Goal: Task Accomplishment & Management: Use online tool/utility

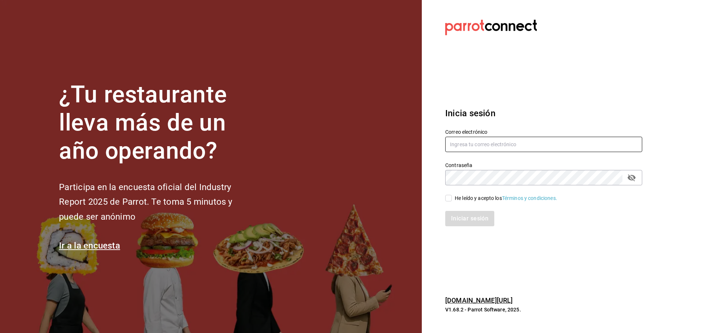
click at [466, 142] on input "text" at bounding box center [543, 144] width 197 height 15
type input "[EMAIL_ADDRESS][DOMAIN_NAME]"
click at [449, 198] on input "He leído y acepto los Términos y condiciones." at bounding box center [448, 198] width 7 height 7
checkbox input "true"
click at [459, 212] on button "Iniciar sesión" at bounding box center [470, 218] width 50 height 15
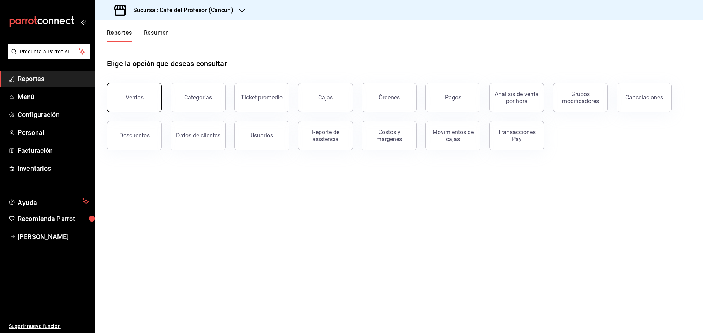
click at [117, 104] on button "Ventas" at bounding box center [134, 97] width 55 height 29
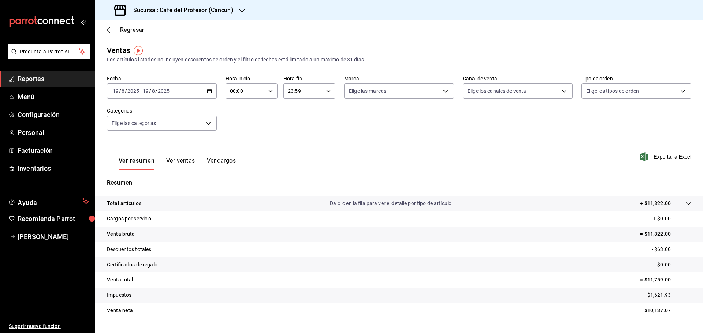
click at [207, 92] on icon "button" at bounding box center [209, 91] width 5 height 5
click at [124, 178] on span "Rango de fechas" at bounding box center [141, 179] width 57 height 8
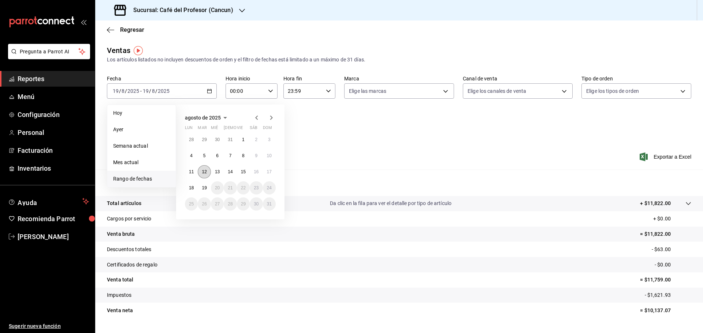
click at [201, 173] on button "12" at bounding box center [204, 171] width 13 height 13
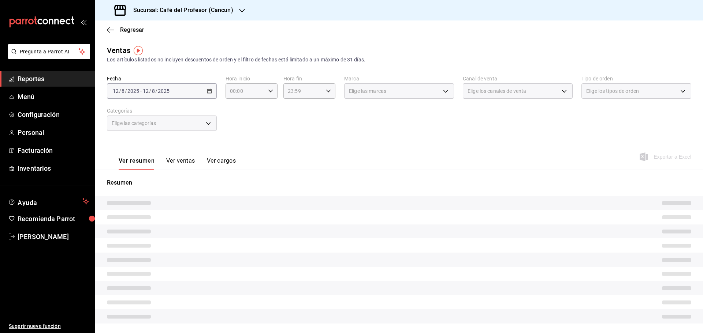
click at [201, 173] on div "Resumen" at bounding box center [398, 251] width 607 height 163
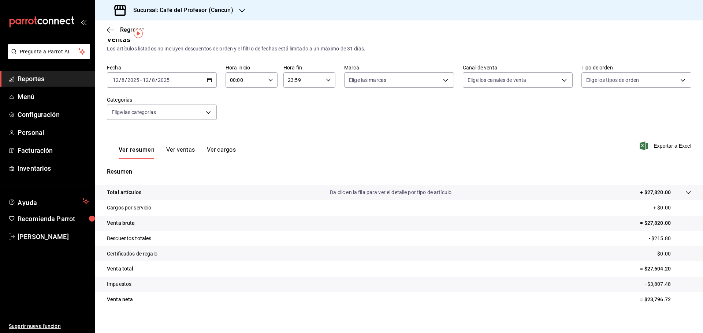
scroll to position [17, 0]
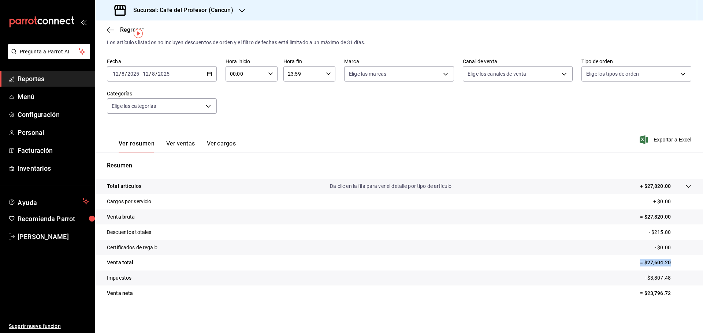
drag, startPoint x: 630, startPoint y: 264, endPoint x: 676, endPoint y: 265, distance: 45.7
click at [676, 265] on tr "Venta total = $27,604.20" at bounding box center [398, 262] width 607 height 15
click at [206, 71] on div "[DATE] [DATE] - [DATE] [DATE]" at bounding box center [162, 73] width 110 height 15
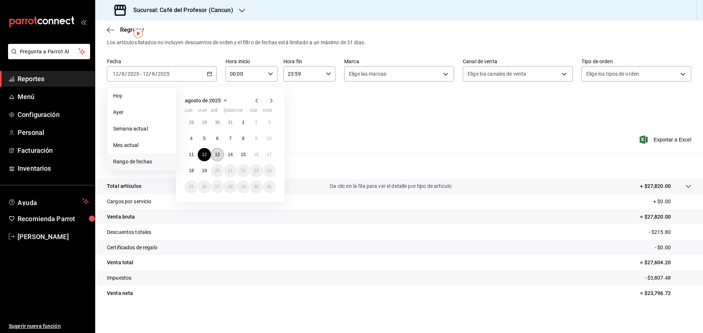
click at [219, 154] on abbr "13" at bounding box center [217, 154] width 5 height 5
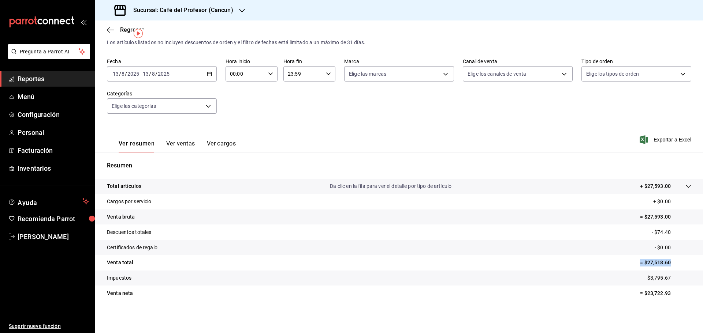
drag, startPoint x: 633, startPoint y: 263, endPoint x: 687, endPoint y: 270, distance: 54.2
click at [687, 270] on tr "Venta total = $27,518.60" at bounding box center [398, 262] width 607 height 15
click at [207, 75] on icon "button" at bounding box center [209, 73] width 5 height 5
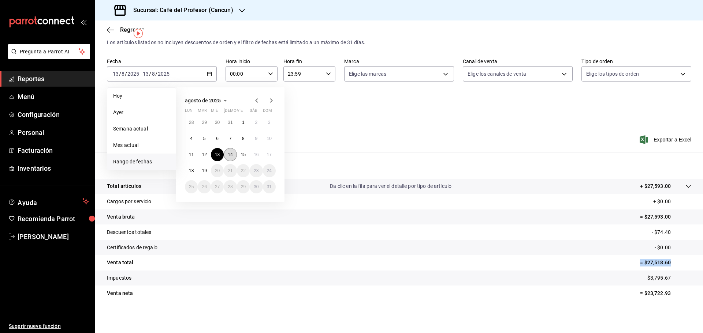
click at [229, 155] on abbr "14" at bounding box center [230, 154] width 5 height 5
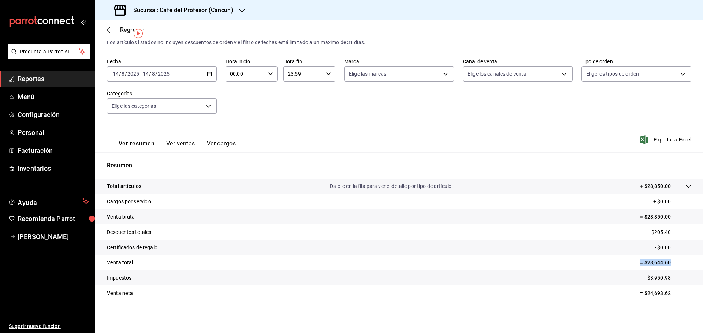
drag, startPoint x: 621, startPoint y: 261, endPoint x: 679, endPoint y: 266, distance: 58.1
click at [679, 266] on tr "Venta total = $28,644.60" at bounding box center [398, 262] width 607 height 15
click at [208, 72] on \(Stroke\) "button" at bounding box center [208, 72] width 0 height 0
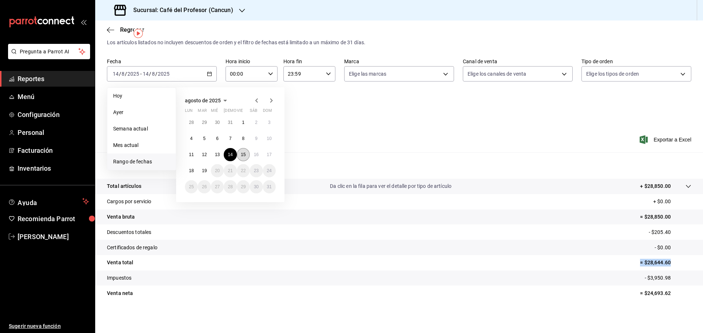
click at [244, 157] on button "15" at bounding box center [243, 154] width 13 height 13
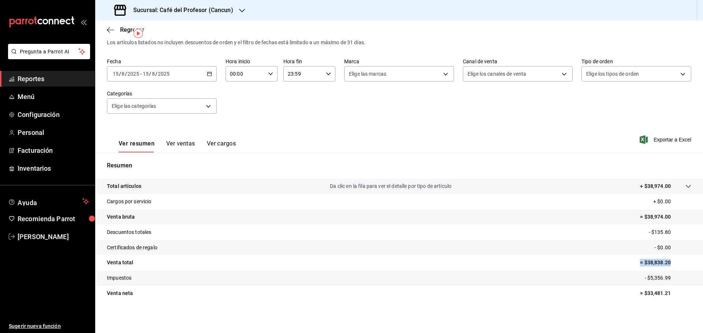
drag, startPoint x: 627, startPoint y: 263, endPoint x: 671, endPoint y: 270, distance: 45.2
click at [671, 270] on tr "Venta total = $38,838.20" at bounding box center [398, 262] width 607 height 15
click at [209, 75] on icon "button" at bounding box center [209, 73] width 5 height 5
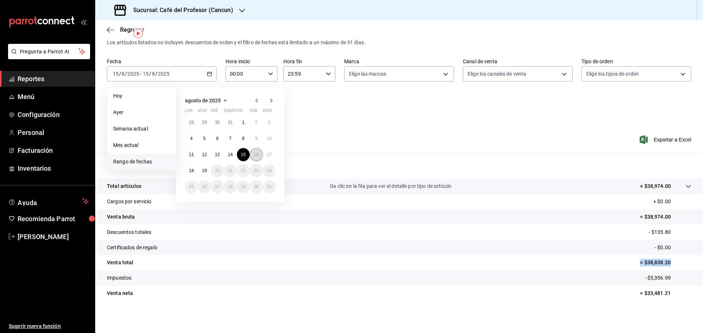
click at [255, 156] on abbr "16" at bounding box center [256, 154] width 5 height 5
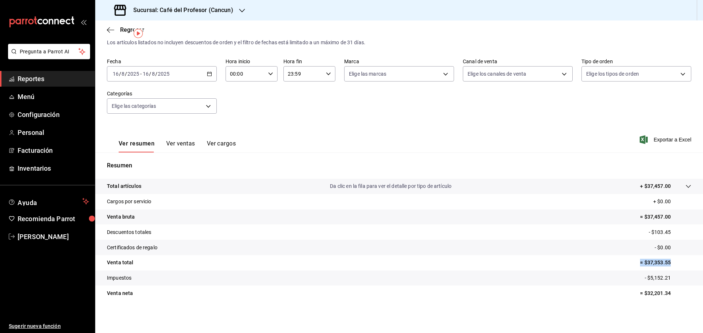
drag, startPoint x: 619, startPoint y: 263, endPoint x: 679, endPoint y: 269, distance: 60.3
click at [679, 269] on tr "Venta total = $37,353.55" at bounding box center [398, 262] width 607 height 15
click at [208, 76] on \(Stroke\) "button" at bounding box center [209, 74] width 4 height 4
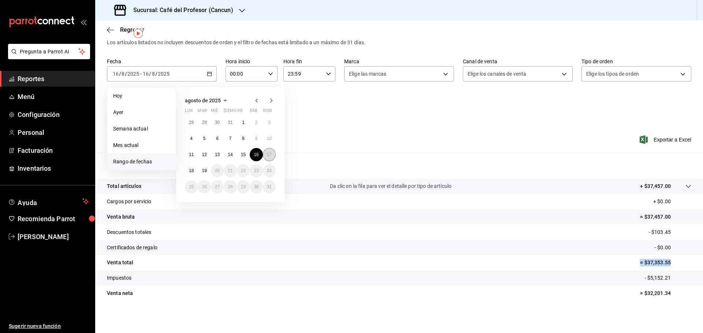
click at [266, 154] on button "17" at bounding box center [269, 154] width 13 height 13
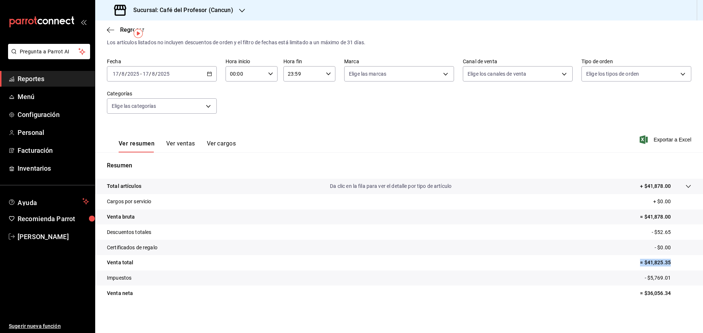
drag, startPoint x: 623, startPoint y: 262, endPoint x: 683, endPoint y: 261, distance: 59.7
click at [683, 261] on tr "Venta total = $41,825.35" at bounding box center [398, 262] width 607 height 15
click at [205, 75] on div "2025-08-17 17 / 8 / 2025 - 2025-08-17 17 / 8 / 2025" at bounding box center [162, 73] width 110 height 15
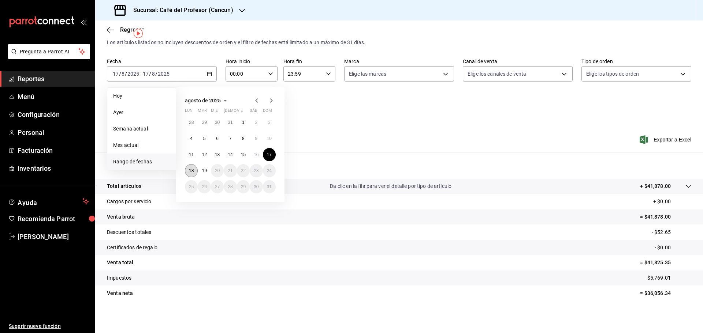
click at [193, 170] on abbr "18" at bounding box center [191, 170] width 5 height 5
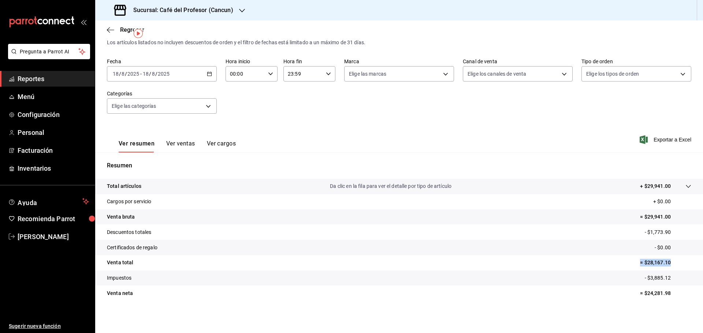
drag, startPoint x: 621, startPoint y: 264, endPoint x: 682, endPoint y: 267, distance: 61.5
click at [682, 267] on tr "Venta total = $28,167.10" at bounding box center [398, 262] width 607 height 15
click at [205, 73] on div "2025-08-18 18 / 8 / 2025 - 2025-08-18 18 / 8 / 2025" at bounding box center [162, 73] width 110 height 15
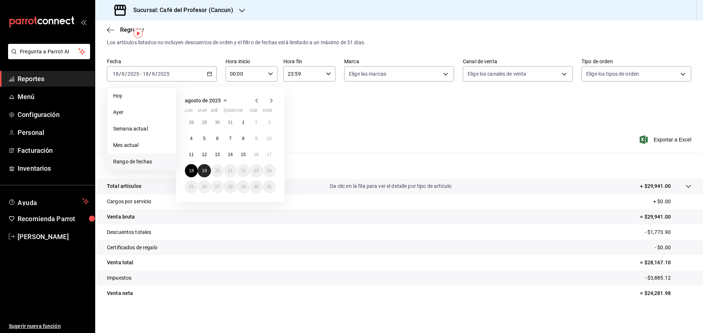
click at [203, 170] on abbr "19" at bounding box center [204, 170] width 5 height 5
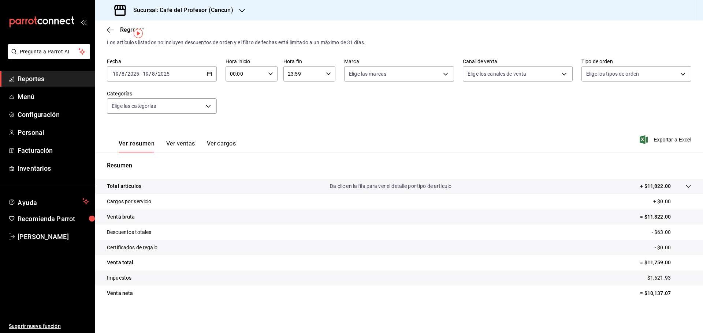
click at [177, 144] on button "Ver ventas" at bounding box center [180, 146] width 29 height 12
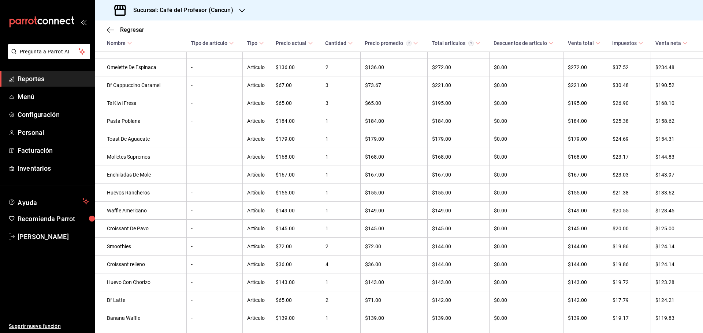
scroll to position [246, 0]
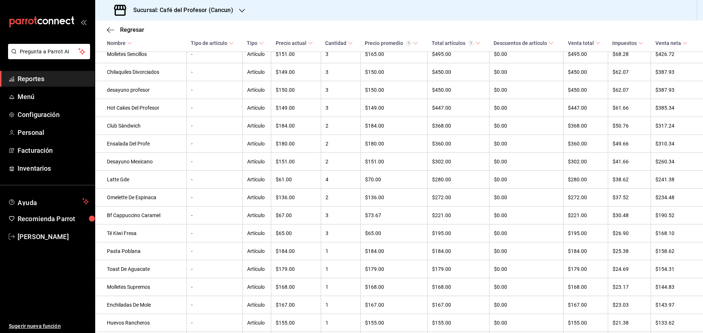
click at [242, 10] on icon "button" at bounding box center [242, 11] width 6 height 4
click at [147, 48] on span "Café del Profesor (Acanceh)" at bounding box center [133, 48] width 65 height 8
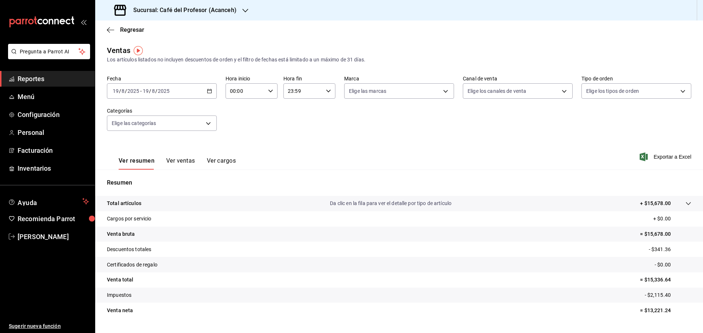
click at [207, 89] on icon "button" at bounding box center [209, 91] width 5 height 5
click at [131, 174] on li "Rango de fechas" at bounding box center [141, 179] width 68 height 16
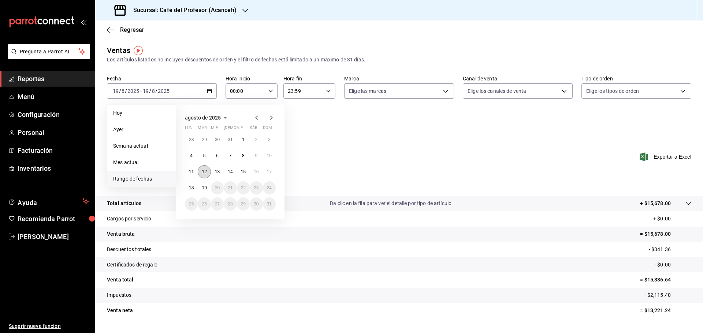
click at [202, 173] on abbr "12" at bounding box center [204, 171] width 5 height 5
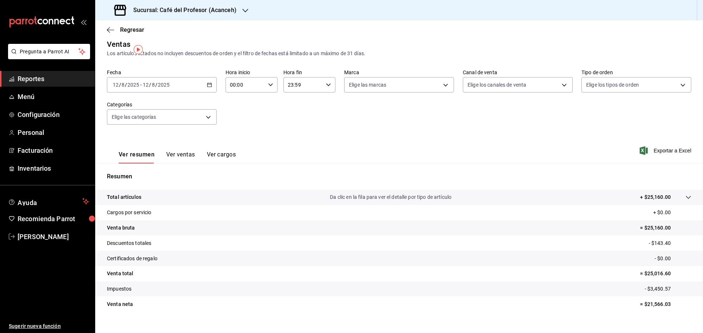
scroll to position [17, 0]
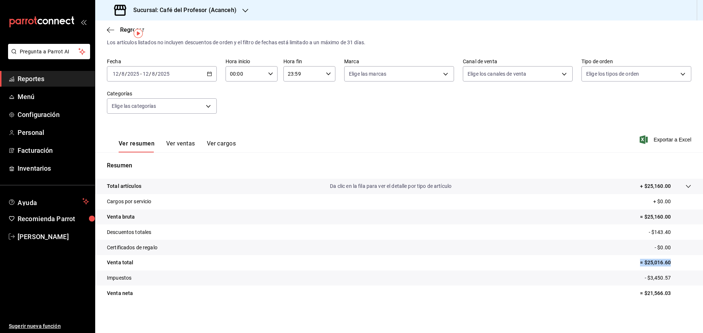
drag, startPoint x: 634, startPoint y: 263, endPoint x: 671, endPoint y: 264, distance: 37.3
click at [671, 264] on tr "Venta total = $25,016.60" at bounding box center [398, 262] width 607 height 15
click at [212, 74] on div "2025-08-12 12 / 8 / 2025 - 2025-08-12 12 / 8 / 2025" at bounding box center [162, 73] width 110 height 15
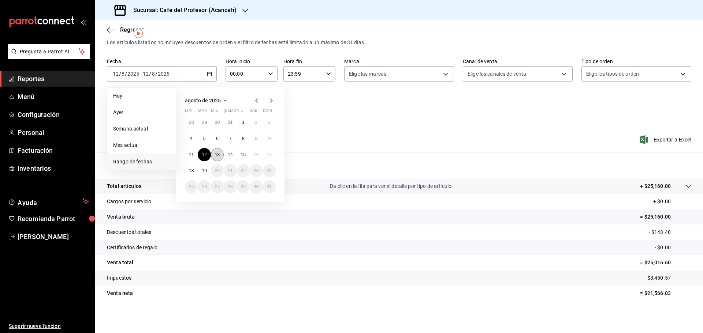
click at [214, 158] on button "13" at bounding box center [217, 154] width 13 height 13
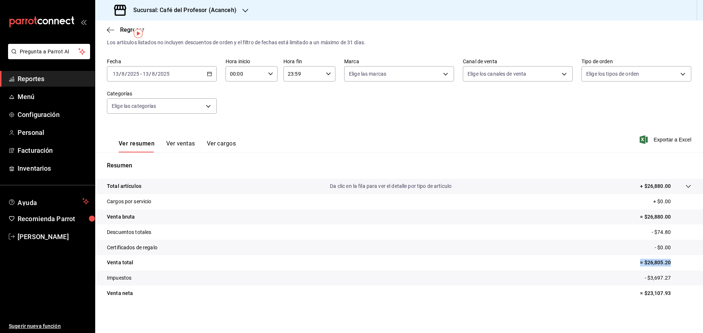
drag, startPoint x: 621, startPoint y: 266, endPoint x: 674, endPoint y: 265, distance: 53.1
click at [674, 265] on tr "Venta total = $26,805.20" at bounding box center [398, 262] width 607 height 15
click at [207, 76] on div "2025-08-13 13 / 8 / 2025 - 2025-08-13 13 / 8 / 2025" at bounding box center [162, 73] width 110 height 15
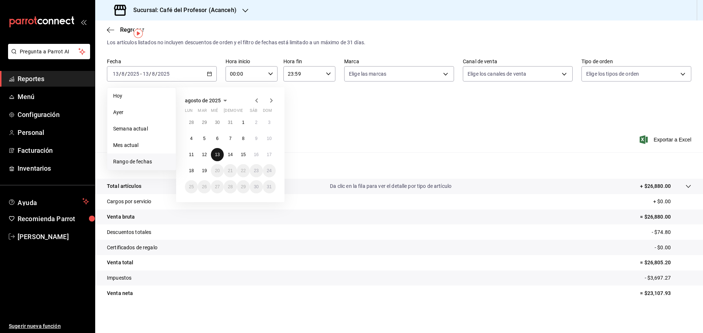
click at [214, 154] on button "13" at bounding box center [217, 154] width 13 height 13
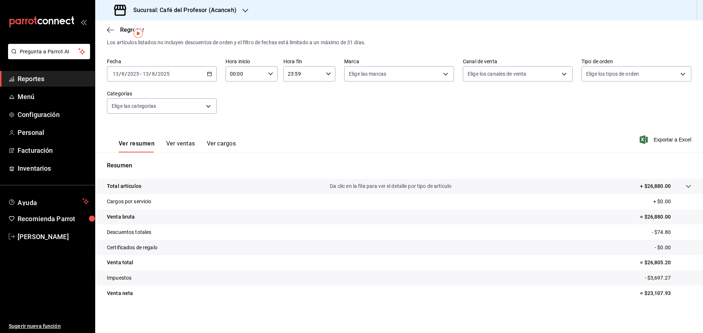
click at [209, 76] on \(Stroke\) "button" at bounding box center [209, 74] width 4 height 4
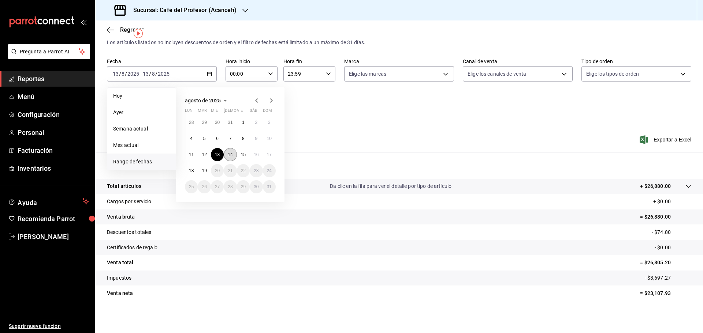
click at [228, 157] on button "14" at bounding box center [230, 154] width 13 height 13
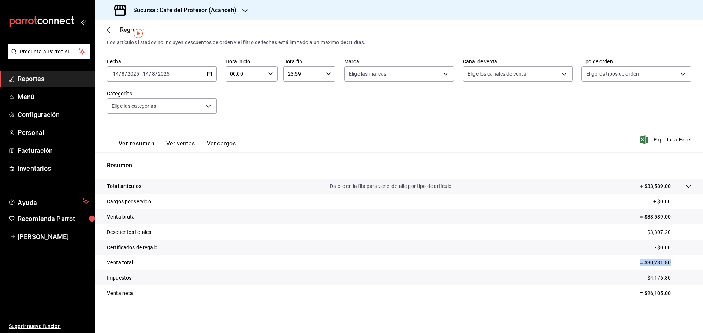
drag, startPoint x: 624, startPoint y: 262, endPoint x: 676, endPoint y: 265, distance: 51.7
click at [676, 265] on tr "Venta total = $30,281.80" at bounding box center [398, 262] width 607 height 15
click at [207, 72] on icon "button" at bounding box center [209, 73] width 5 height 5
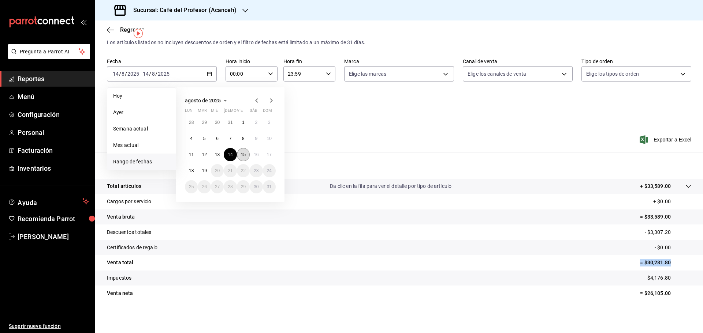
click at [242, 157] on abbr "15" at bounding box center [243, 154] width 5 height 5
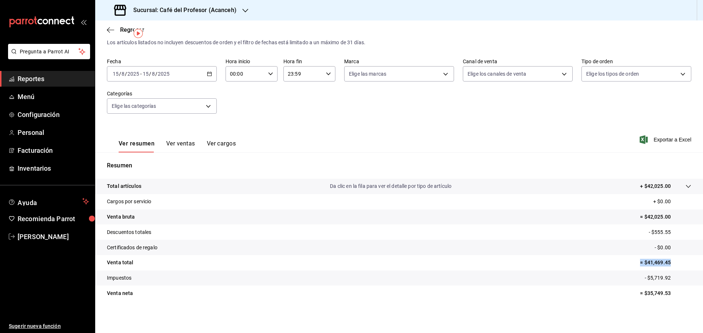
drag, startPoint x: 621, startPoint y: 259, endPoint x: 670, endPoint y: 267, distance: 49.0
click at [670, 267] on tr "Venta total = $41,469.45" at bounding box center [398, 262] width 607 height 15
click at [209, 72] on icon "button" at bounding box center [209, 73] width 5 height 5
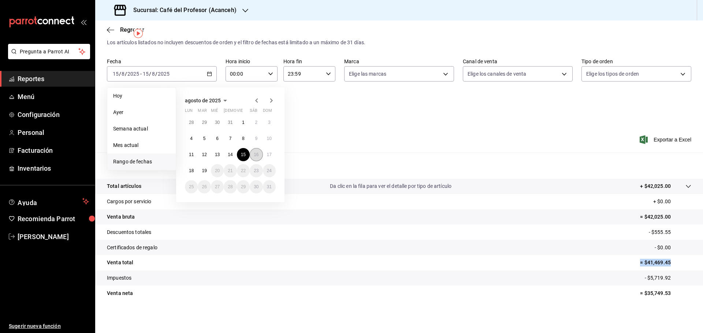
click at [257, 154] on abbr "16" at bounding box center [256, 154] width 5 height 5
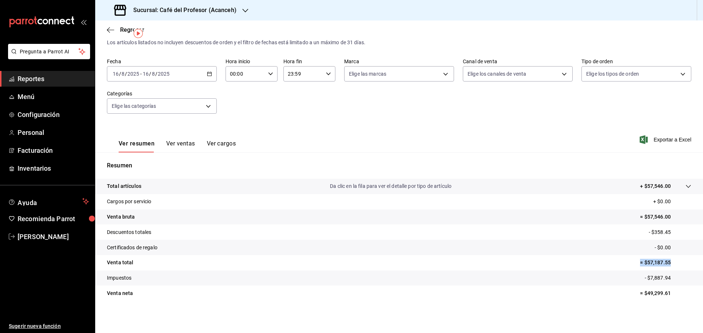
drag, startPoint x: 633, startPoint y: 264, endPoint x: 682, endPoint y: 269, distance: 48.9
click at [682, 269] on tr "Venta total = $57,187.55" at bounding box center [398, 262] width 607 height 15
click at [207, 74] on \(Stroke\) "button" at bounding box center [209, 73] width 4 height 0
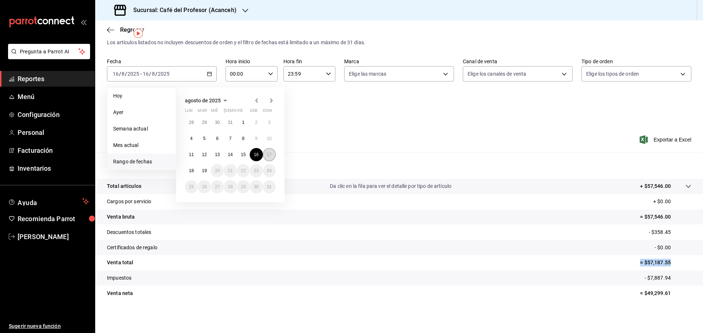
click at [269, 156] on abbr "17" at bounding box center [269, 154] width 5 height 5
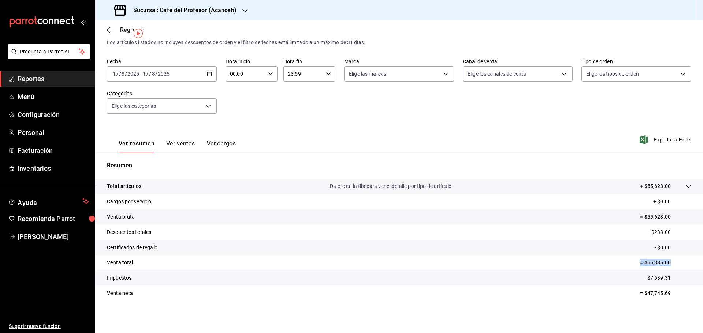
drag, startPoint x: 636, startPoint y: 263, endPoint x: 673, endPoint y: 263, distance: 37.3
click at [673, 263] on p "= $55,385.00" at bounding box center [665, 263] width 51 height 8
click at [207, 75] on icon "button" at bounding box center [209, 73] width 5 height 5
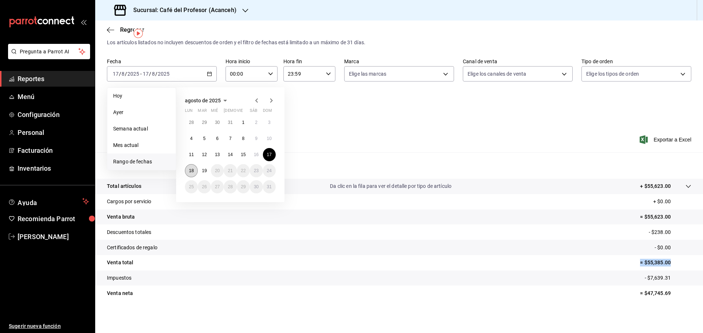
click at [191, 168] on abbr "18" at bounding box center [191, 170] width 5 height 5
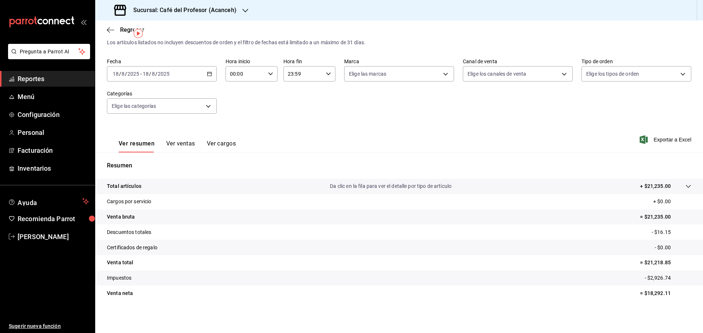
click at [205, 71] on div "2025-08-18 18 / 8 / 2025 - 2025-08-18 18 / 8 / 2025" at bounding box center [162, 73] width 110 height 15
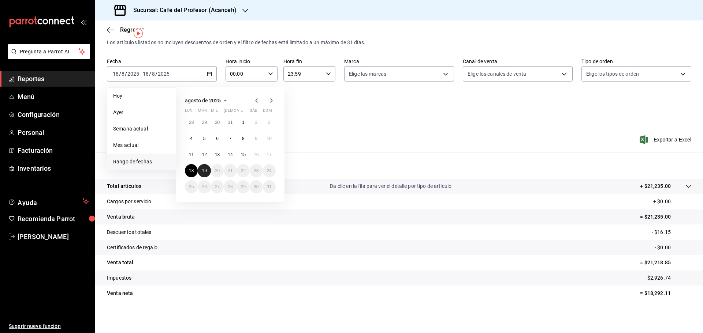
click at [203, 173] on abbr "19" at bounding box center [204, 170] width 5 height 5
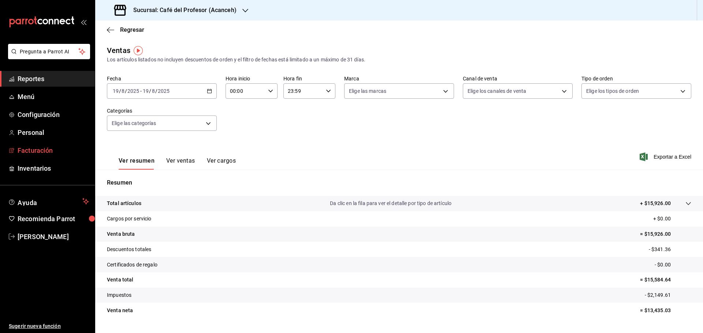
click at [48, 155] on span "Facturación" at bounding box center [53, 151] width 71 height 10
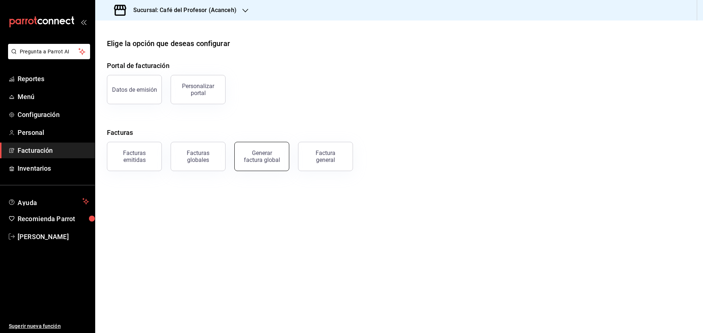
click at [265, 154] on div "Generar factura global" at bounding box center [261, 157] width 37 height 14
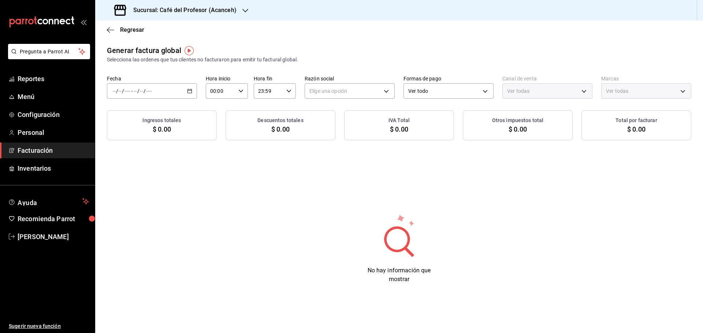
type input "PARROT,UBER_EATS,RAPPI,DIDI_FOOD,ONLINE"
click at [188, 91] on \(Stroke\) "button" at bounding box center [190, 90] width 4 height 0
click at [107, 30] on icon "button" at bounding box center [110, 30] width 7 height 7
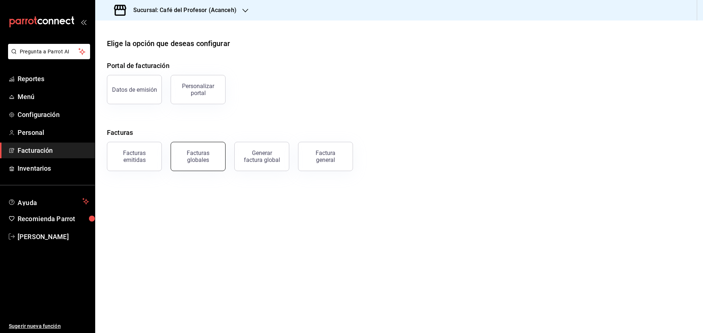
click at [205, 160] on div "Facturas globales" at bounding box center [197, 157] width 45 height 14
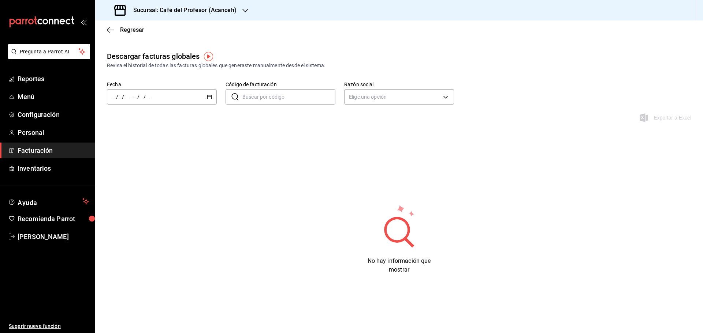
click at [210, 98] on icon "button" at bounding box center [209, 96] width 5 height 5
click at [127, 199] on span "Rango de fechas" at bounding box center [141, 202] width 57 height 8
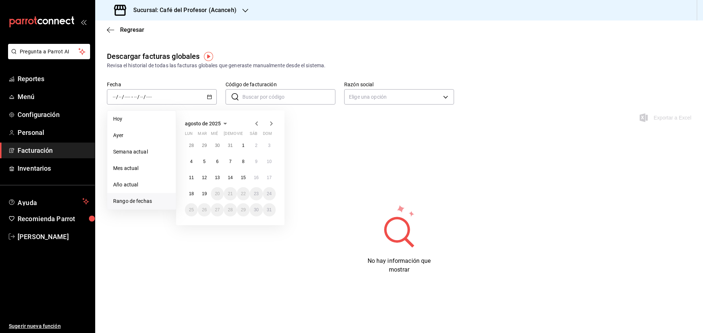
click at [33, 152] on span "Facturación" at bounding box center [53, 151] width 71 height 10
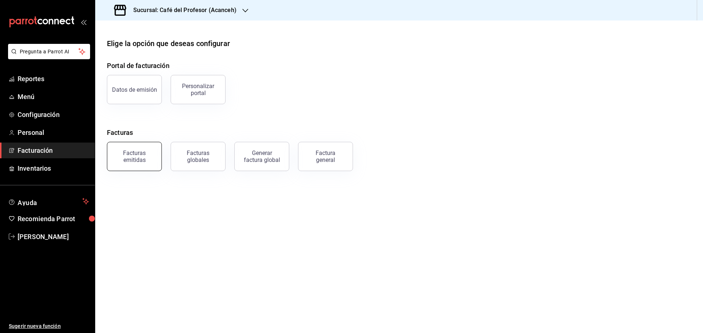
click at [138, 157] on div "Facturas emitidas" at bounding box center [134, 157] width 45 height 14
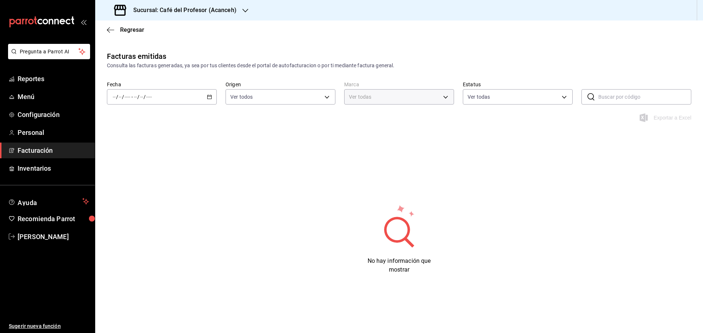
type input "c1a8b8e6-187f-497f-b24d-8667d510d931"
click at [109, 28] on icon "button" at bounding box center [110, 30] width 7 height 7
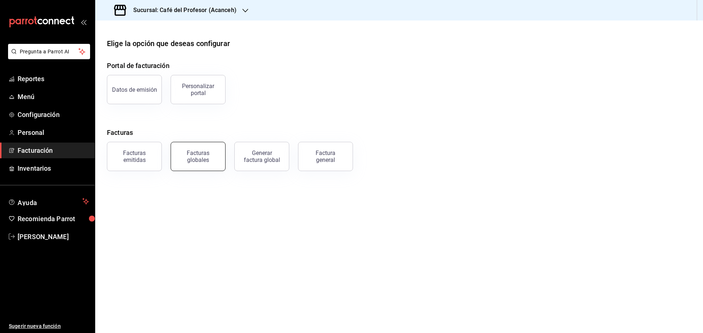
click at [205, 160] on div "Facturas globales" at bounding box center [197, 157] width 45 height 14
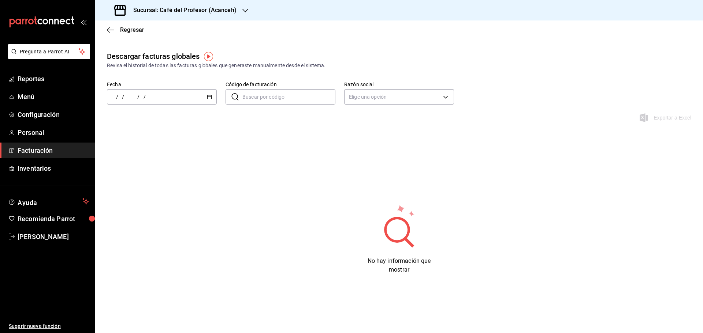
click at [206, 97] on div "/ / - / /" at bounding box center [162, 96] width 110 height 15
click at [130, 202] on span "Rango de fechas" at bounding box center [141, 202] width 57 height 8
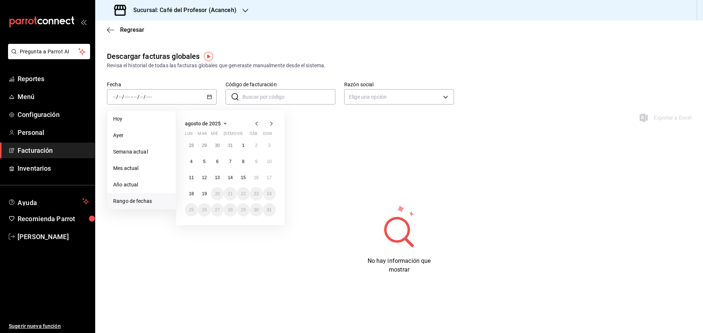
click at [255, 124] on icon "button" at bounding box center [256, 123] width 9 height 9
click at [332, 224] on div "No hay información que mostrar" at bounding box center [398, 239] width 607 height 70
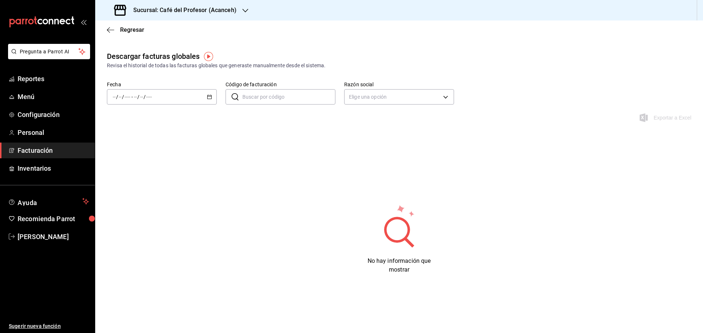
click at [206, 97] on div "/ / - / /" at bounding box center [162, 96] width 110 height 15
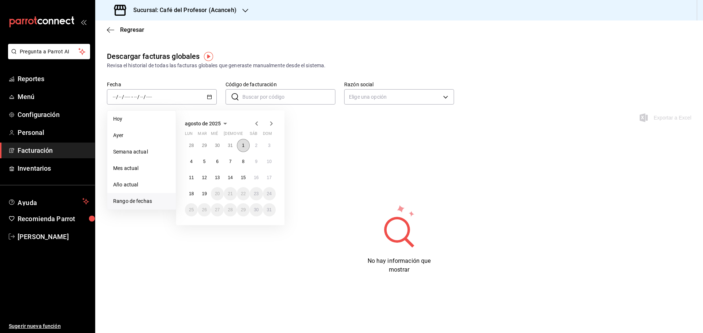
click at [244, 147] on button "1" at bounding box center [243, 145] width 13 height 13
click at [232, 159] on button "7" at bounding box center [230, 161] width 13 height 13
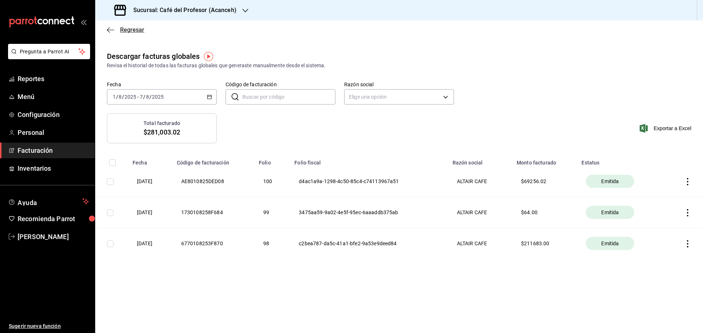
click at [108, 31] on icon "button" at bounding box center [110, 30] width 7 height 7
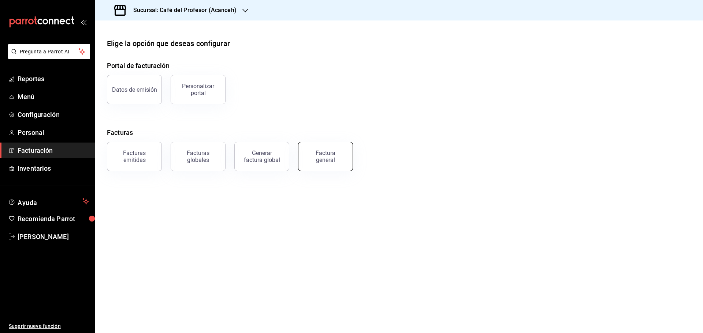
click at [311, 158] on div "Factura general" at bounding box center [325, 157] width 37 height 14
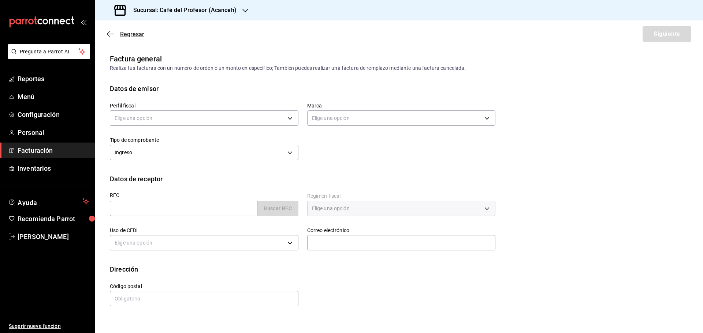
click at [115, 32] on span "Regresar" at bounding box center [125, 34] width 37 height 7
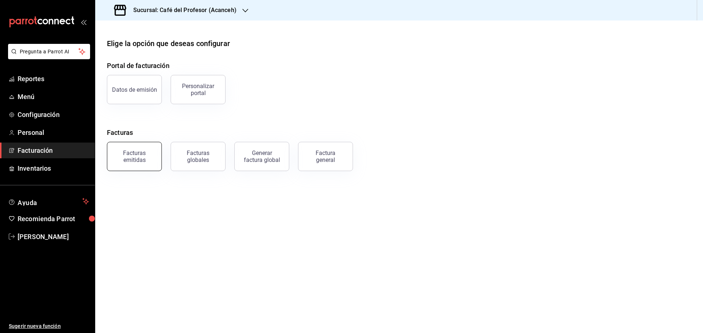
click at [148, 157] on div "Facturas emitidas" at bounding box center [134, 157] width 45 height 14
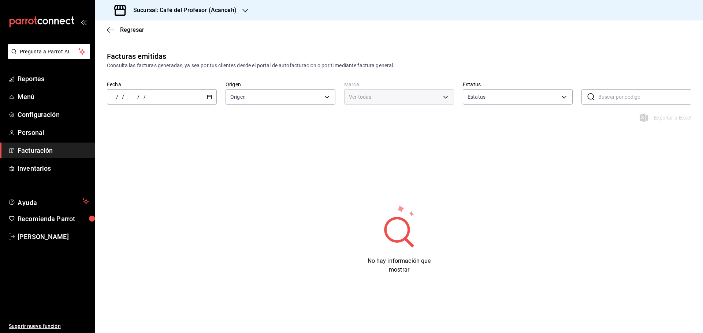
type input "ORDER_INVOICE,GENERAL_INVOICE"
type input "ACTIVE,PENDING_CANCELLATION,CANCELLED,PRE_CANCELLED"
type input "c1a8b8e6-187f-497f-b24d-8667d510d931"
click at [205, 97] on div "/ / - / /" at bounding box center [162, 96] width 110 height 15
click at [123, 202] on span "Rango de fechas" at bounding box center [141, 202] width 57 height 8
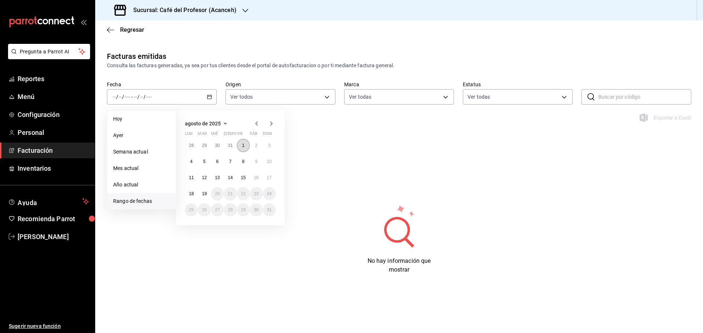
click at [246, 149] on button "1" at bounding box center [243, 145] width 13 height 13
click at [231, 165] on button "7" at bounding box center [230, 161] width 13 height 13
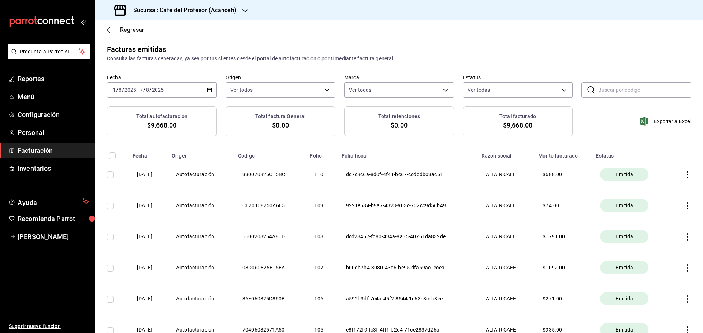
scroll to position [1, 0]
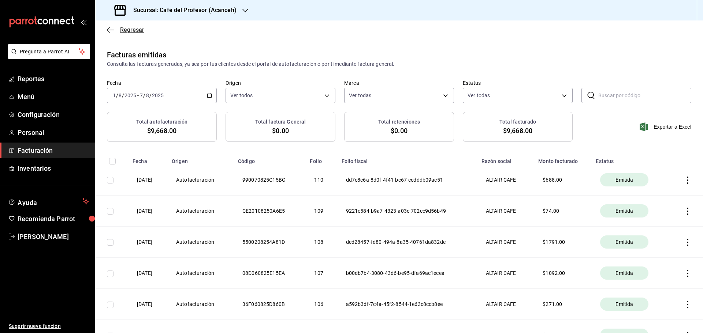
click at [111, 28] on icon "button" at bounding box center [110, 30] width 7 height 7
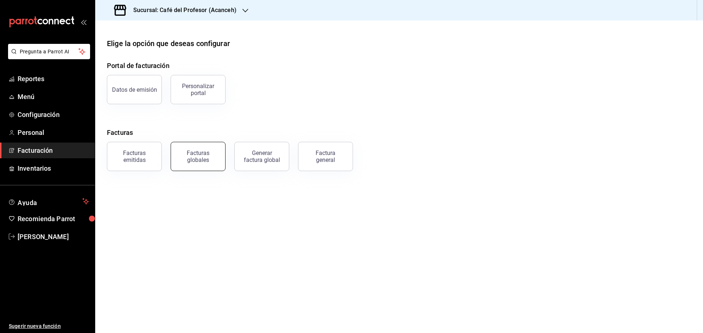
click at [191, 160] on div "Facturas globales" at bounding box center [197, 157] width 45 height 14
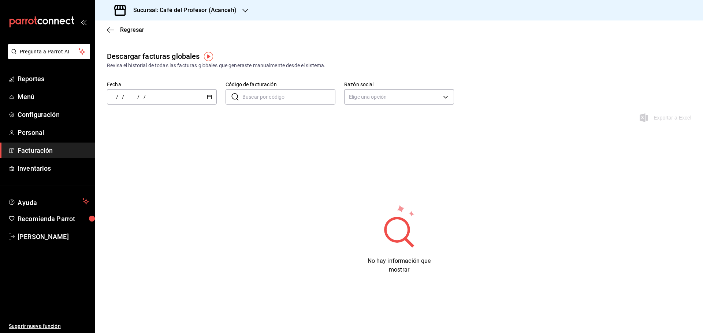
click at [210, 100] on div "/ / - / /" at bounding box center [162, 96] width 110 height 15
click at [124, 169] on span "Mes actual" at bounding box center [141, 169] width 57 height 8
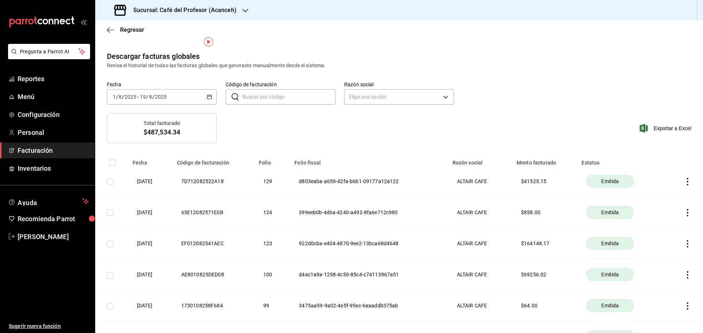
scroll to position [60, 0]
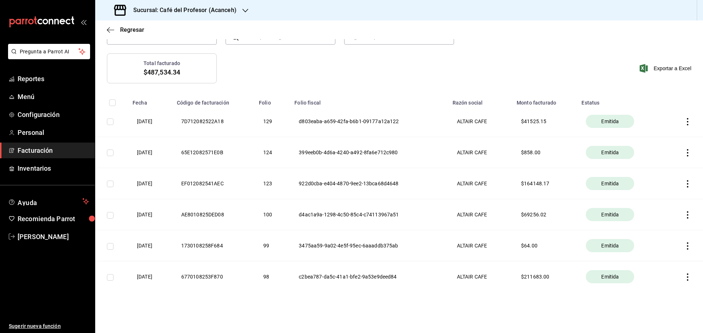
click at [684, 185] on icon "button" at bounding box center [687, 183] width 7 height 7
click at [643, 168] on div "Descargar PDF" at bounding box center [658, 166] width 35 height 6
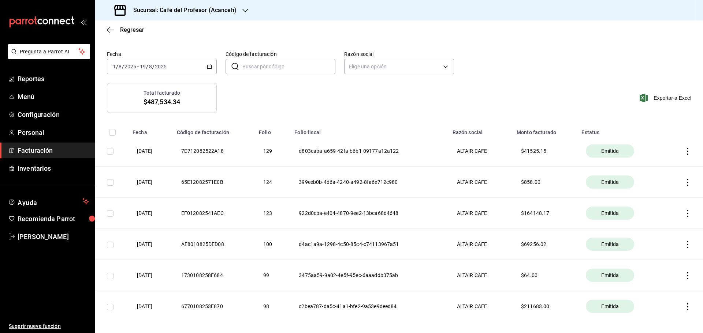
scroll to position [0, 0]
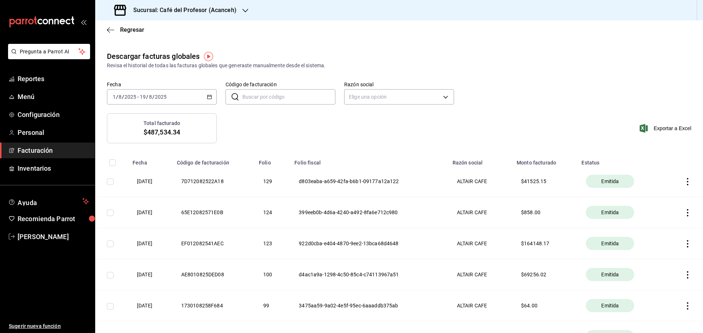
click at [242, 8] on icon "button" at bounding box center [245, 11] width 6 height 6
click at [147, 32] on span "Café del Profesor (Cancun)" at bounding box center [148, 32] width 95 height 8
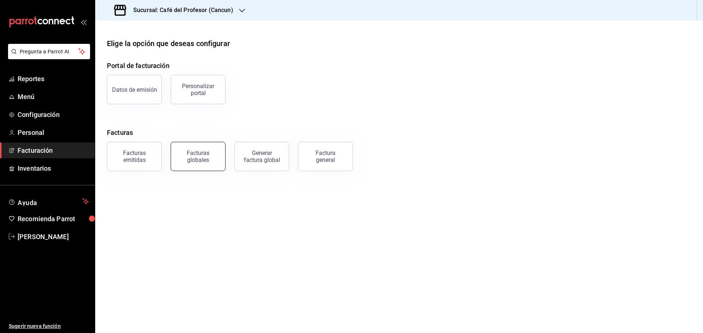
click at [202, 162] on div "Facturas globales" at bounding box center [197, 157] width 45 height 14
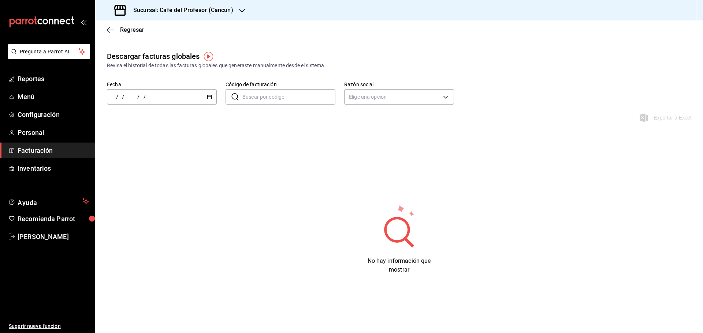
click at [206, 98] on div "/ / - / /" at bounding box center [162, 96] width 110 height 15
click at [128, 203] on span "Rango de fechas" at bounding box center [141, 202] width 57 height 8
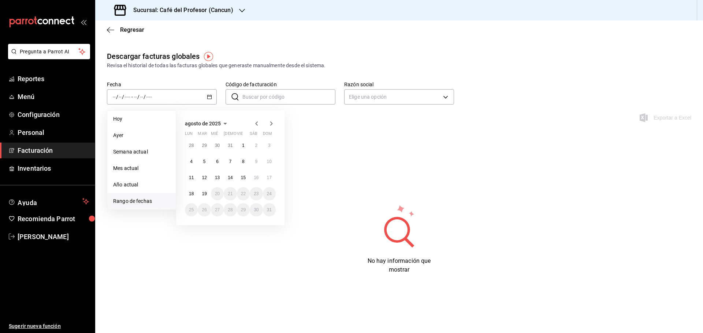
click at [255, 123] on icon "button" at bounding box center [256, 123] width 9 height 9
click at [207, 159] on button "8" at bounding box center [204, 161] width 13 height 13
click at [192, 177] on abbr "14" at bounding box center [191, 177] width 5 height 5
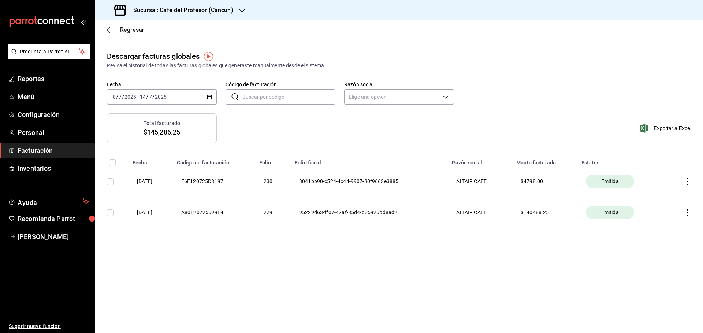
click at [109, 180] on input "checkbox" at bounding box center [110, 182] width 7 height 7
checkbox input "true"
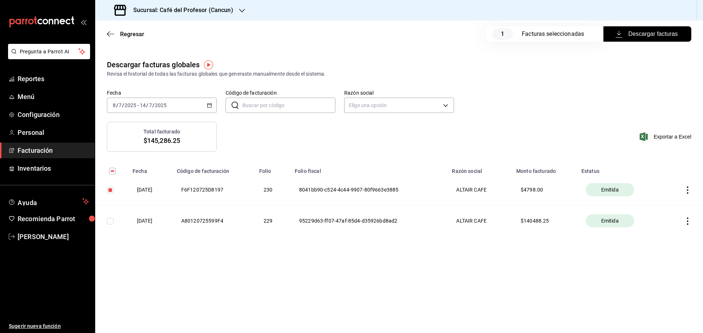
click at [687, 189] on icon "button" at bounding box center [687, 190] width 7 height 7
click at [667, 175] on div "Descargar PDF" at bounding box center [664, 172] width 35 height 6
click at [210, 104] on icon "button" at bounding box center [209, 105] width 5 height 5
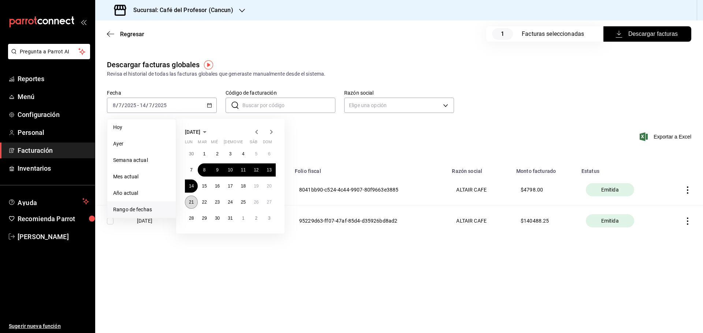
click at [194, 202] on button "21" at bounding box center [191, 202] width 13 height 13
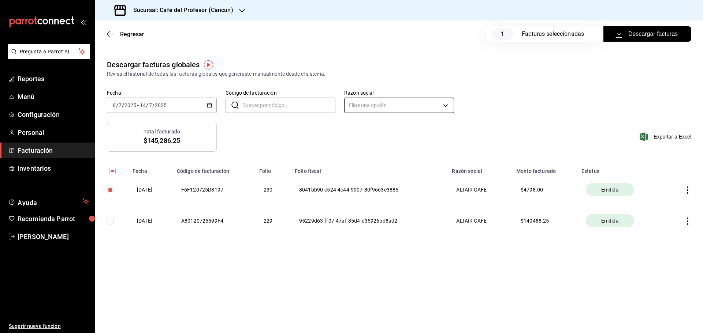
click at [379, 108] on body "Pregunta a Parrot AI Reportes Menú Configuración Personal Facturación Inventari…" at bounding box center [351, 166] width 703 height 333
click at [357, 145] on li "ALTAIR CAFE" at bounding box center [398, 143] width 109 height 14
type input "f8e9ccbb-2ed4-4b61-8efa-c0f2100cd2d0"
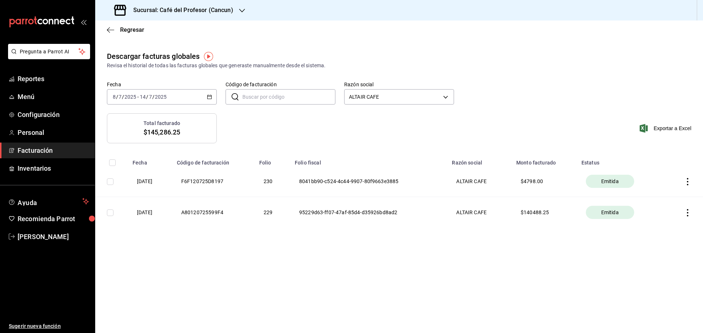
click at [211, 95] on icon "button" at bounding box center [209, 96] width 5 height 5
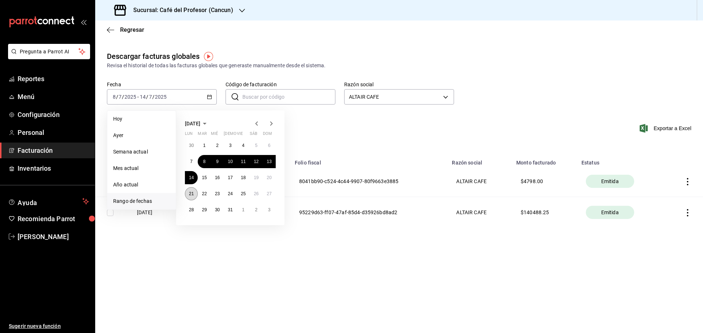
click at [192, 190] on button "21" at bounding box center [191, 193] width 13 height 13
click at [191, 192] on abbr "21" at bounding box center [191, 193] width 5 height 5
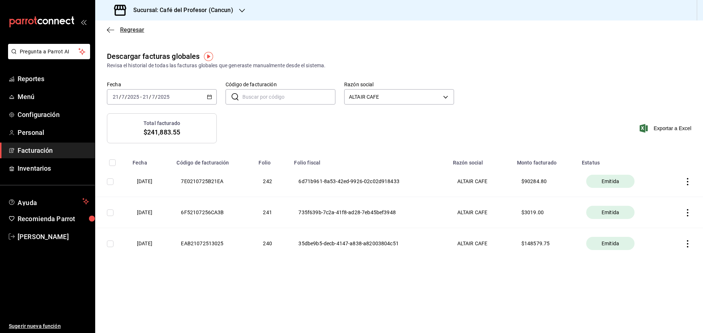
click at [131, 27] on span "Regresar" at bounding box center [132, 29] width 24 height 7
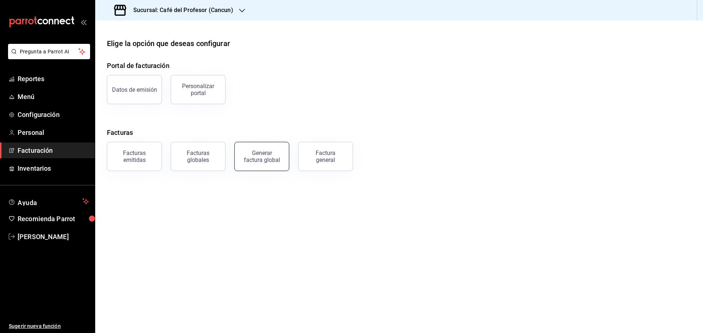
click at [253, 158] on div "Generar factura global" at bounding box center [261, 157] width 37 height 14
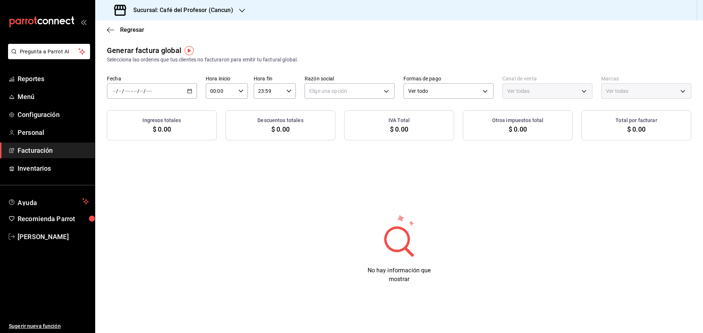
type input "PARROT,UBER_EATS,RAPPI,DIDI_FOOD,ONLINE"
click at [243, 10] on icon "button" at bounding box center [242, 11] width 6 height 6
click at [121, 49] on span "Café del Profesor (Acanceh)" at bounding box center [133, 48] width 65 height 8
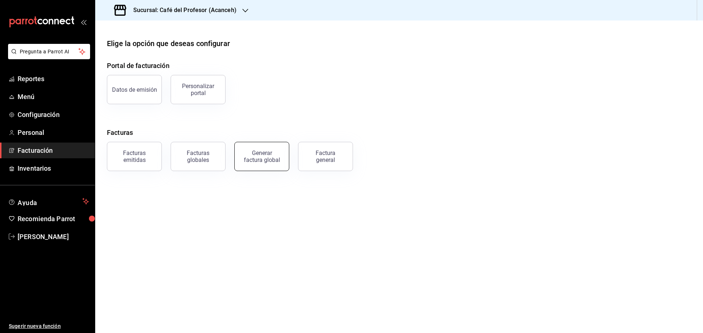
click at [265, 154] on div "Generar factura global" at bounding box center [261, 157] width 37 height 14
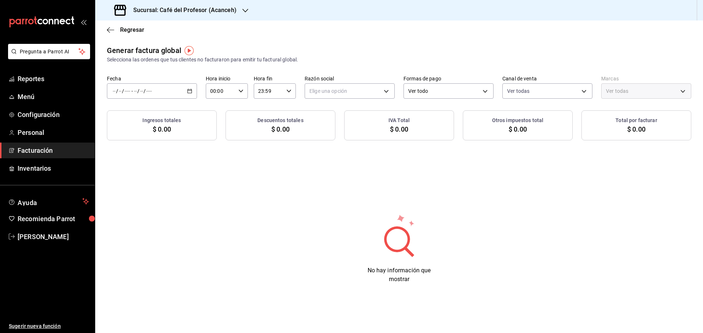
click at [187, 91] on div "/ / - / /" at bounding box center [152, 90] width 90 height 15
click at [152, 113] on span "Rango de fechas" at bounding box center [141, 113] width 57 height 8
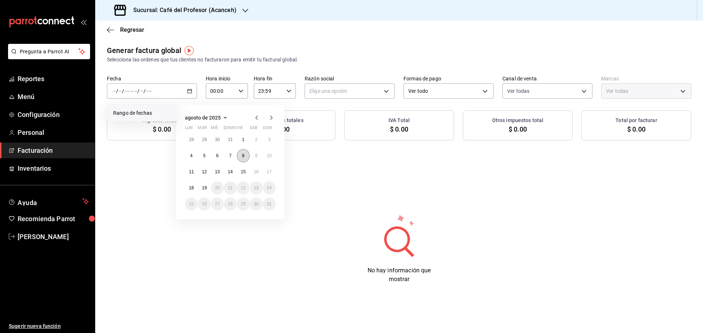
click at [242, 154] on abbr "8" at bounding box center [243, 155] width 3 height 5
click at [233, 172] on button "14" at bounding box center [230, 171] width 13 height 13
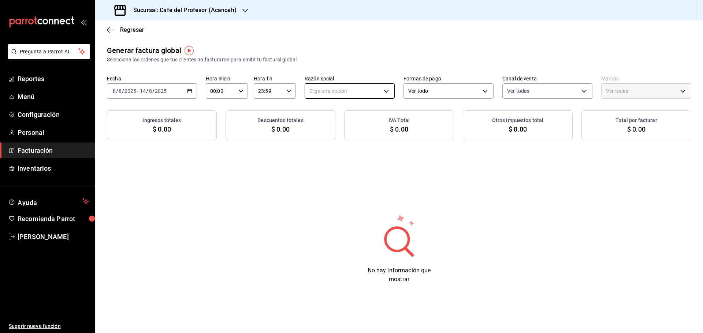
click at [368, 91] on body "Pregunta a Parrot AI Reportes Menú Configuración Personal Facturación Inventari…" at bounding box center [351, 166] width 703 height 333
click at [323, 128] on li "ALTAIR CAFE" at bounding box center [349, 128] width 89 height 14
type input "13035fa2-4482-428a-a46b-159a3511a0b7"
type input "c1a8b8e6-187f-497f-b24d-8667d510d931"
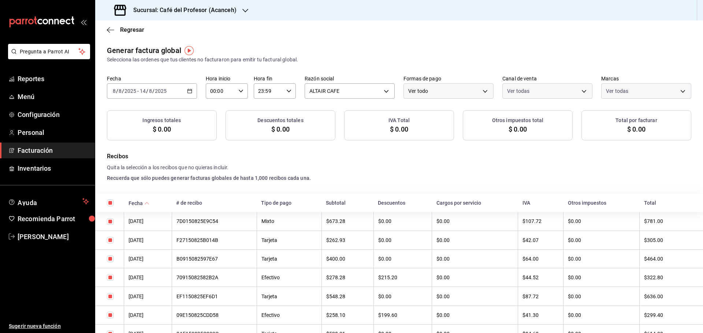
checkbox input "true"
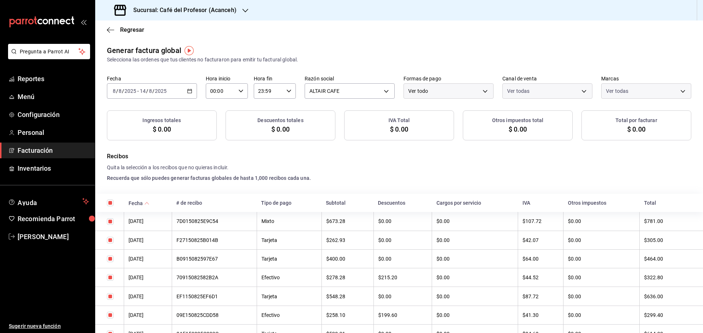
checkbox input "true"
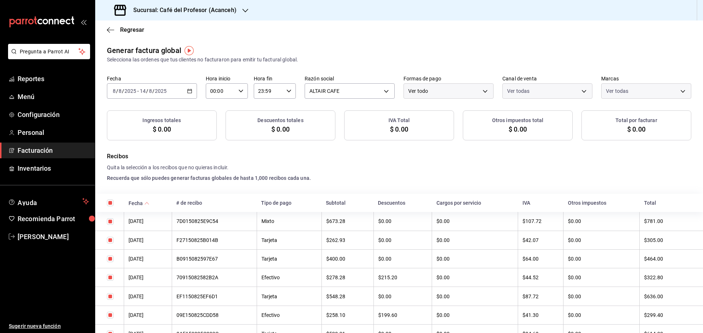
checkbox input "true"
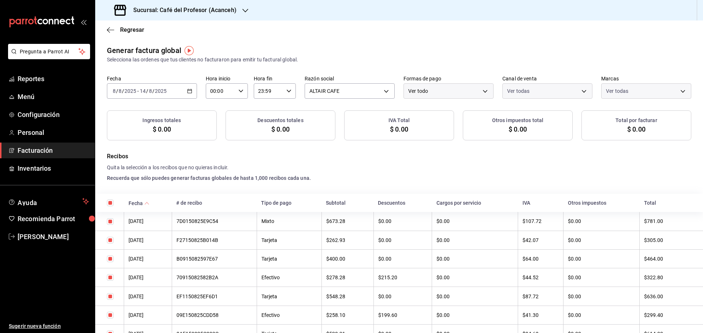
checkbox input "true"
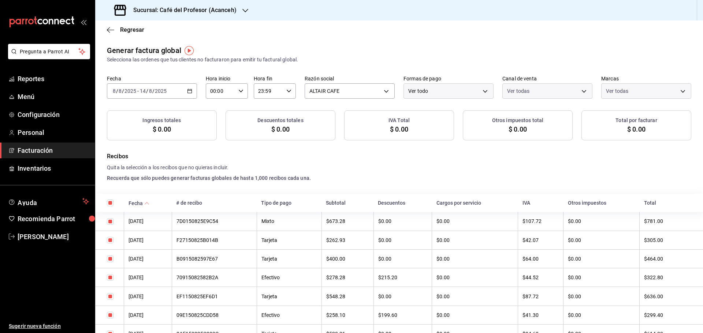
checkbox input "true"
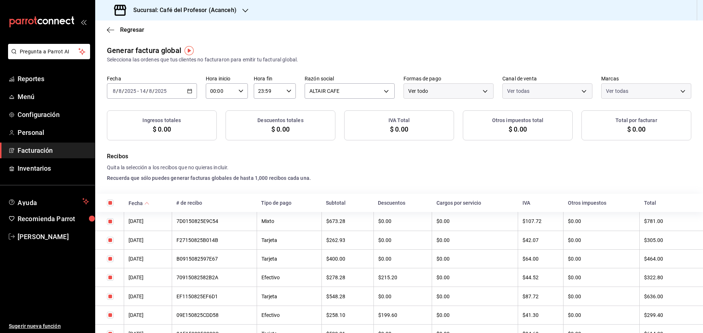
checkbox input "true"
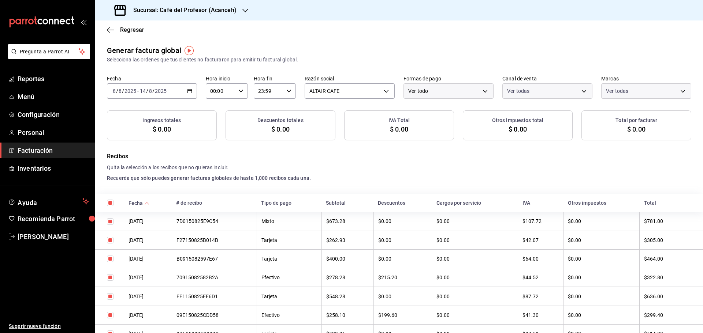
checkbox input "true"
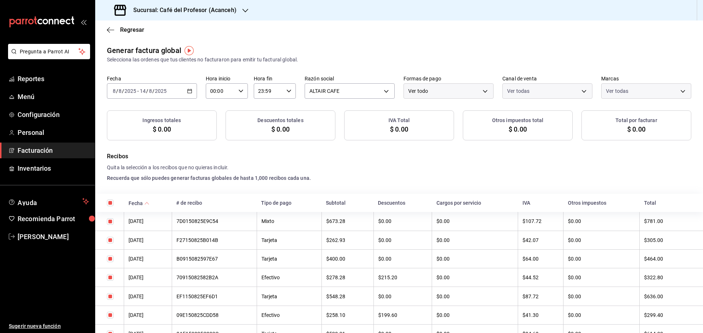
checkbox input "true"
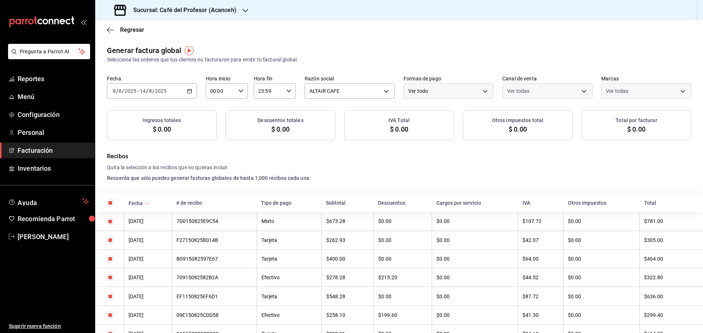
checkbox input "true"
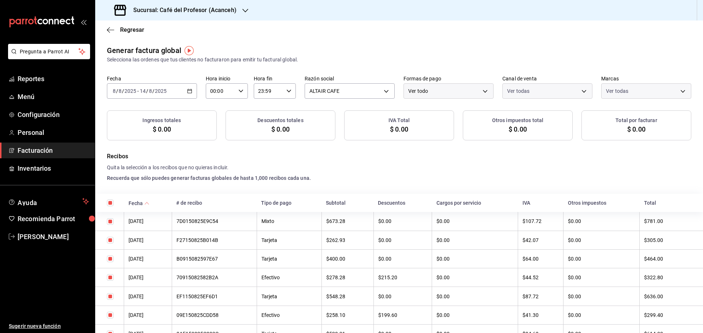
checkbox input "true"
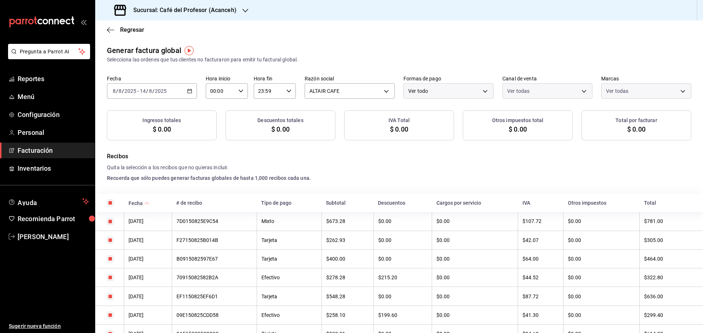
checkbox input "true"
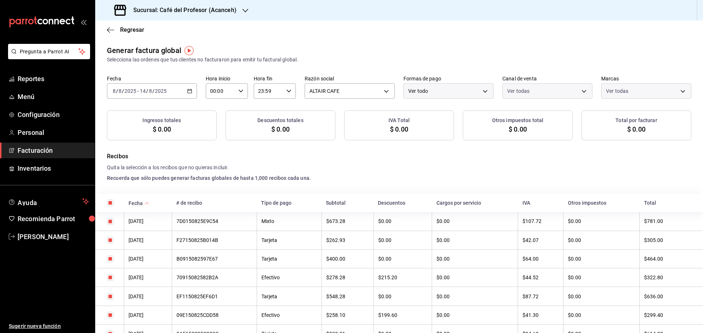
checkbox input "true"
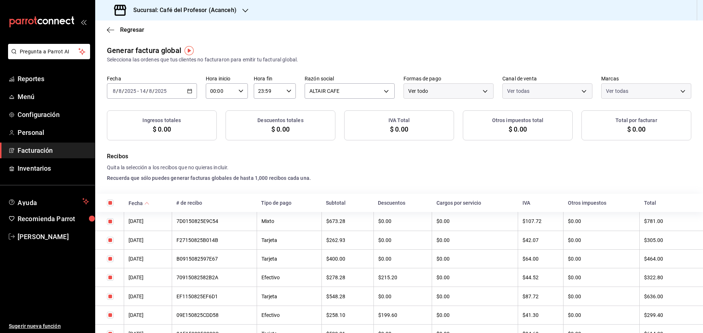
checkbox input "true"
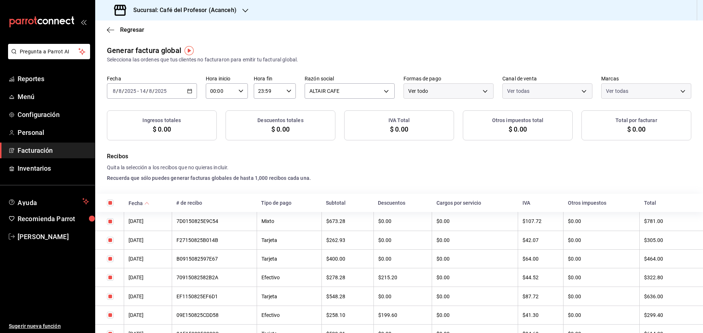
checkbox input "true"
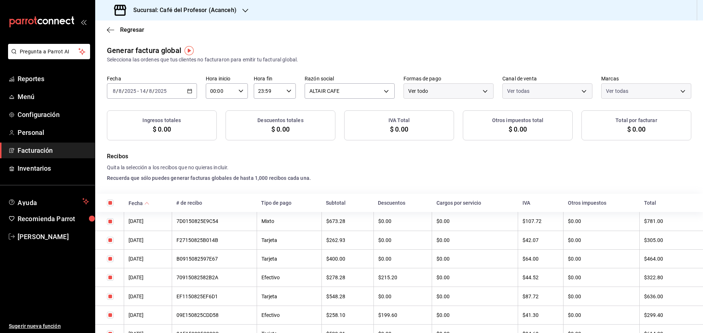
checkbox input "true"
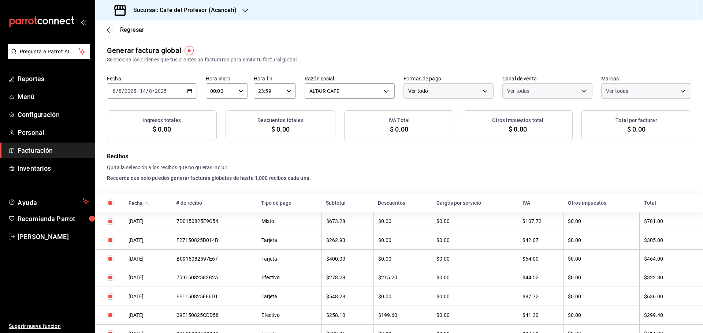
checkbox input "true"
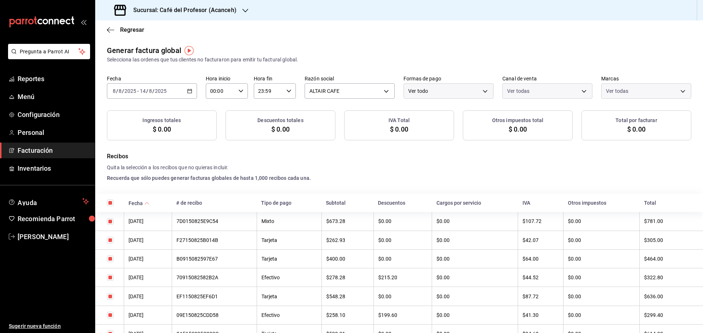
checkbox input "true"
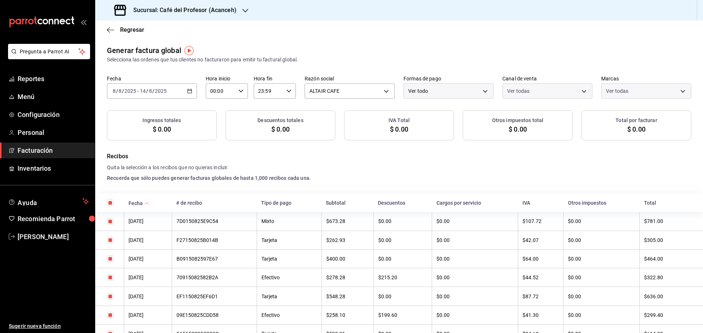
checkbox input "true"
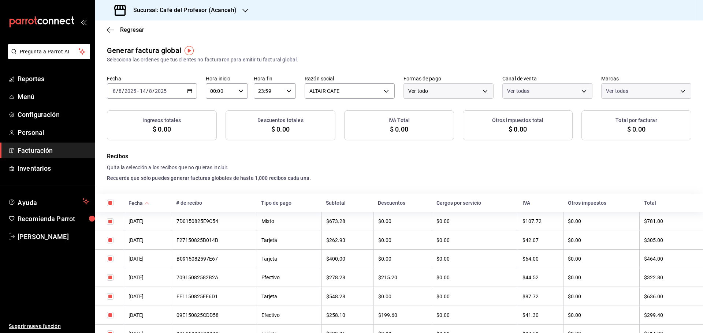
checkbox input "true"
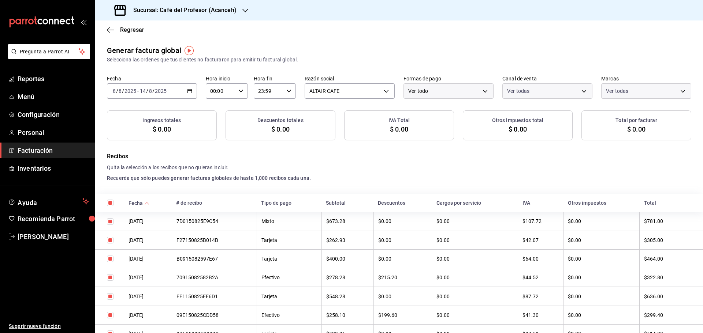
checkbox input "true"
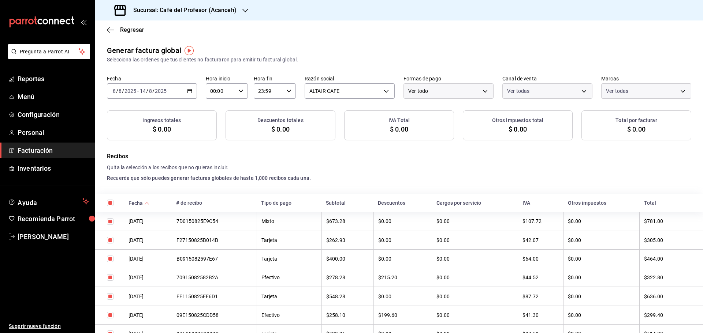
checkbox input "true"
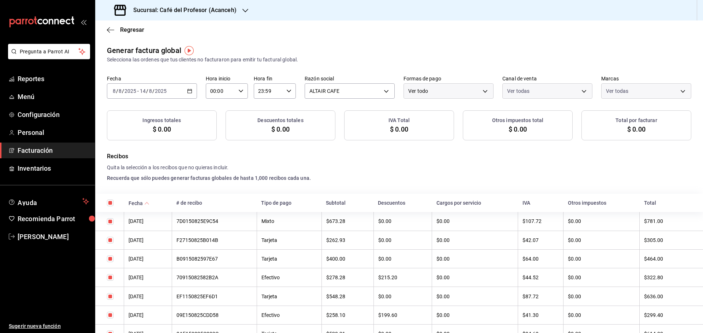
checkbox input "true"
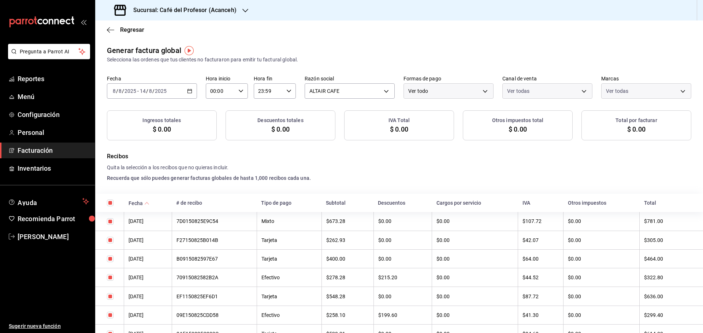
checkbox input "true"
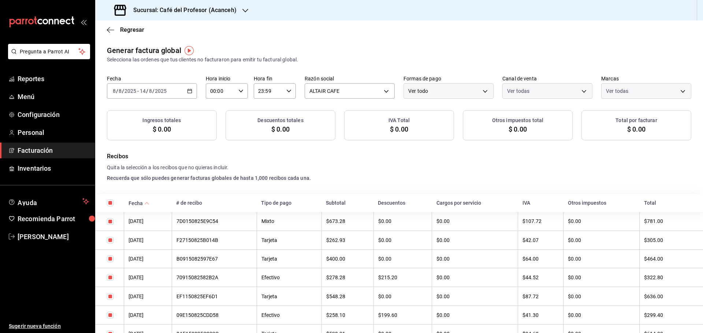
checkbox input "true"
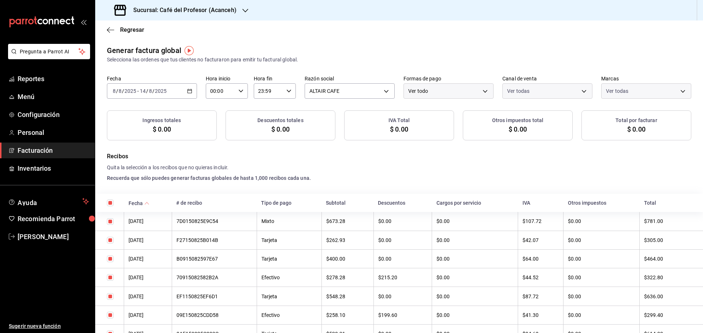
checkbox input "true"
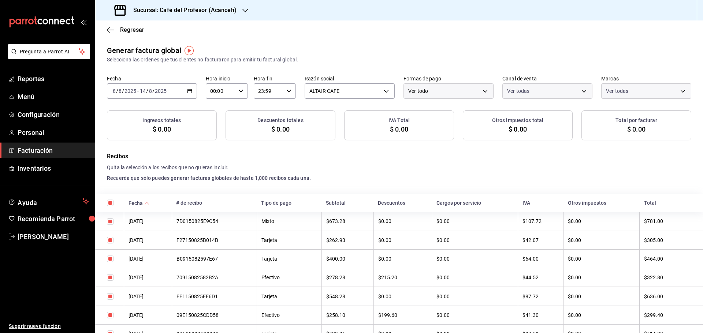
checkbox input "true"
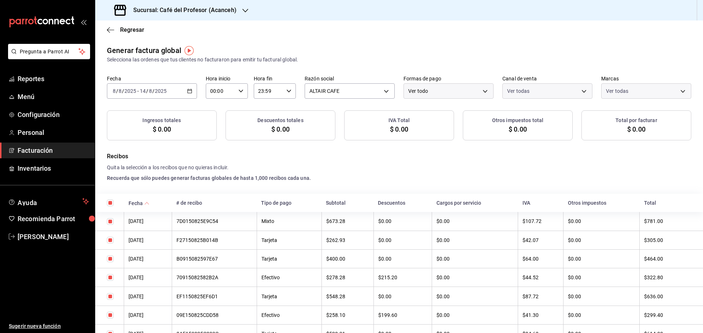
checkbox input "true"
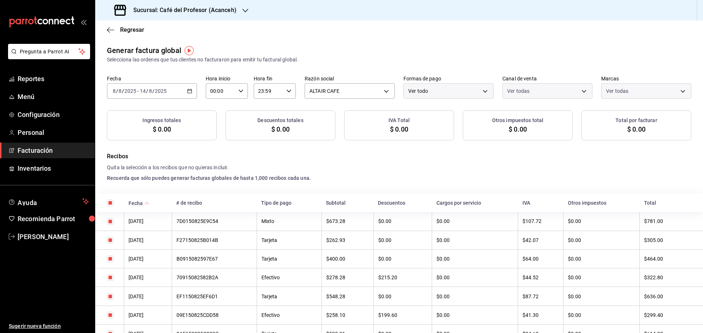
checkbox input "true"
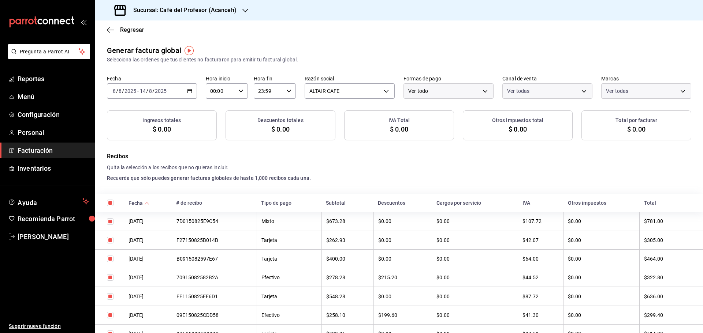
checkbox input "true"
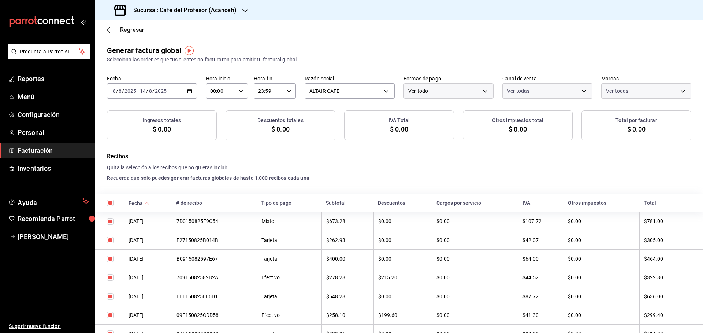
checkbox input "true"
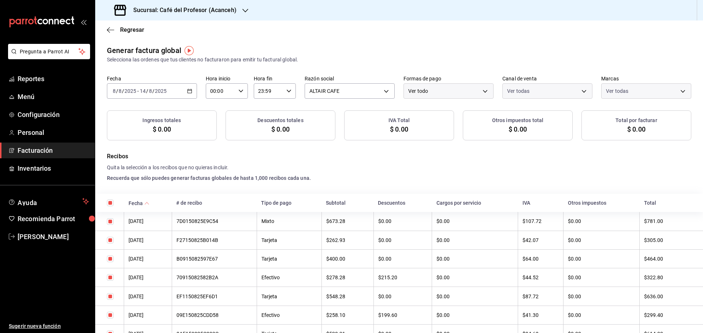
checkbox input "true"
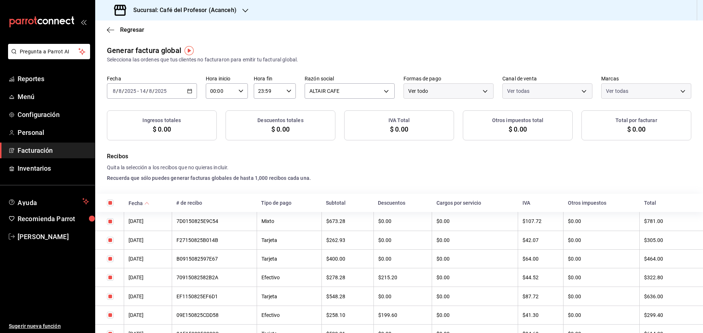
checkbox input "true"
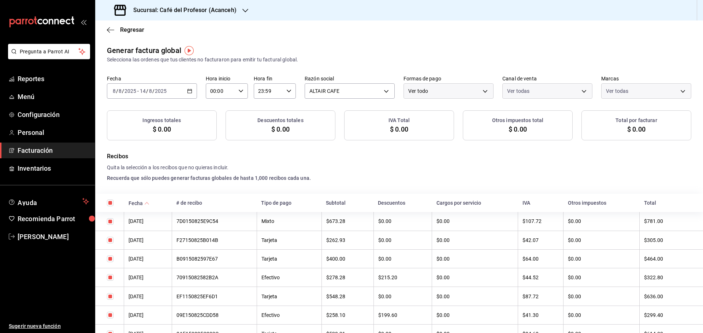
checkbox input "true"
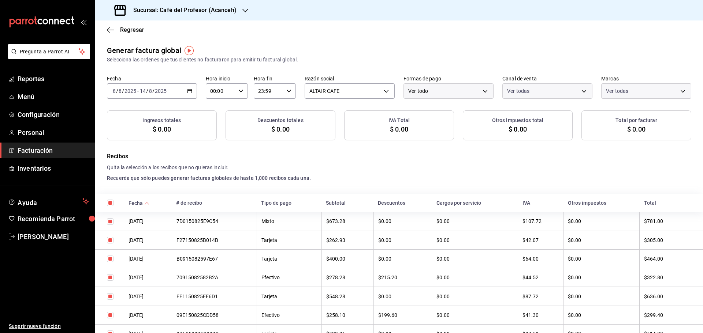
checkbox input "true"
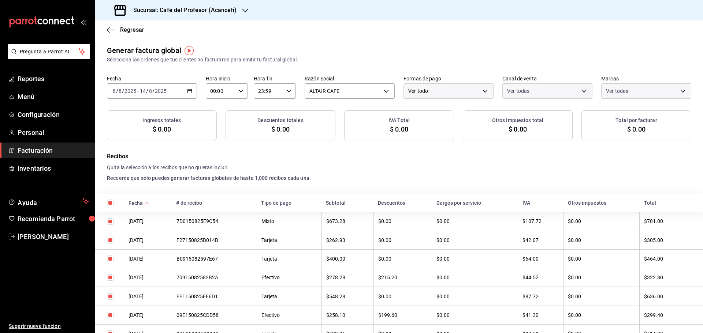
checkbox input "true"
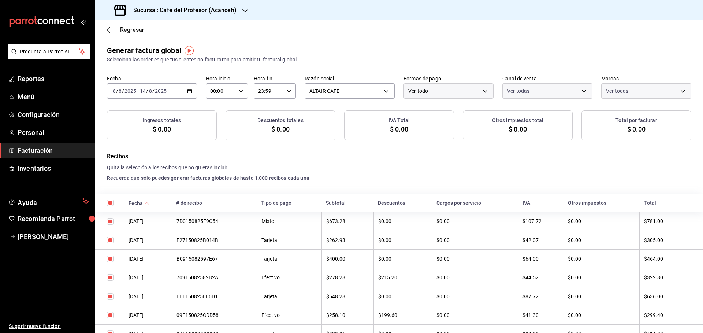
checkbox input "true"
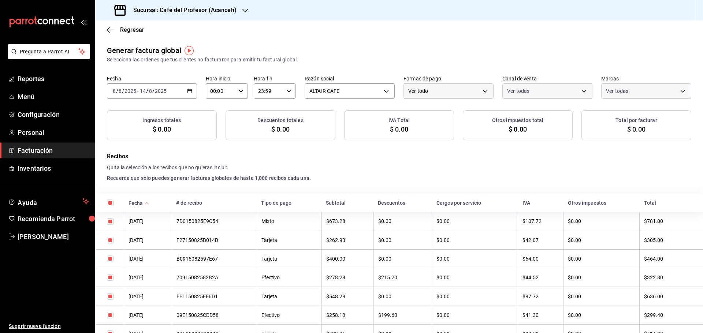
checkbox input "true"
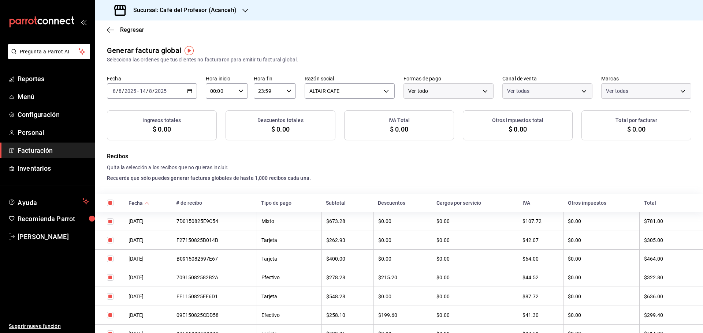
checkbox input "true"
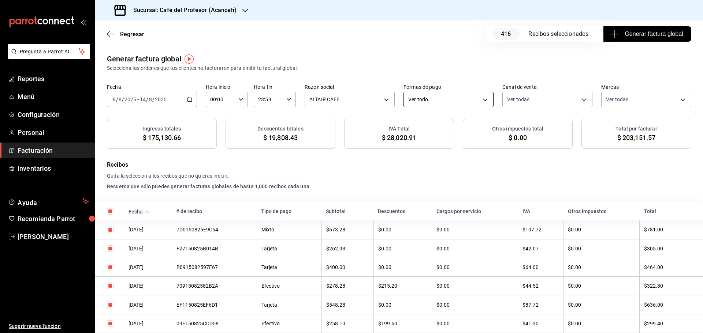
click at [479, 100] on body "Pregunta a Parrot AI Reportes Menú Configuración Personal Facturación Inventari…" at bounding box center [351, 166] width 703 height 333
click at [413, 140] on li "Tarjeta" at bounding box center [445, 137] width 89 height 14
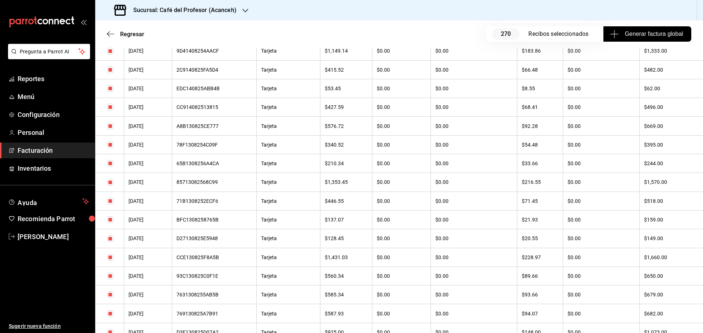
scroll to position [1244, 0]
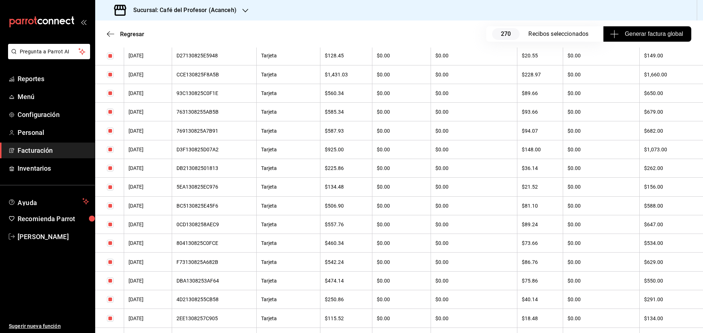
click at [641, 35] on span "Generar factura global" at bounding box center [646, 34] width 71 height 9
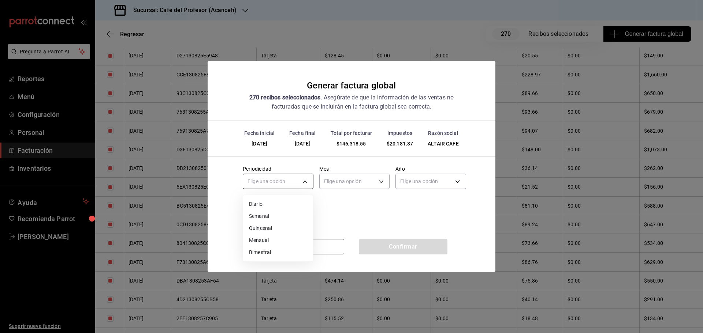
click at [298, 180] on body "Pregunta a Parrot AI Reportes Menú Configuración Personal Facturación Inventari…" at bounding box center [351, 166] width 703 height 333
click at [265, 216] on li "Semanal" at bounding box center [278, 216] width 70 height 12
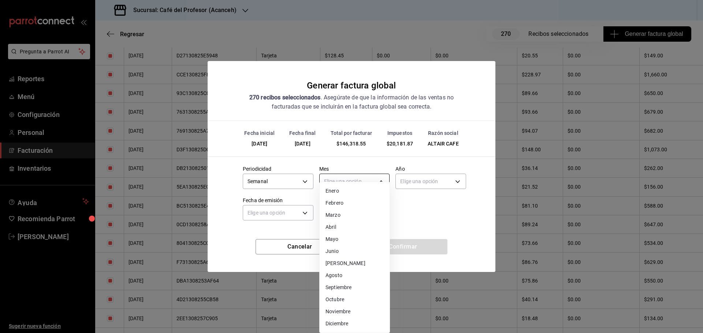
click at [341, 183] on body "Pregunta a Parrot AI Reportes Menú Configuración Personal Facturación Inventari…" at bounding box center [351, 166] width 703 height 333
click at [337, 277] on li "Agosto" at bounding box center [354, 276] width 70 height 12
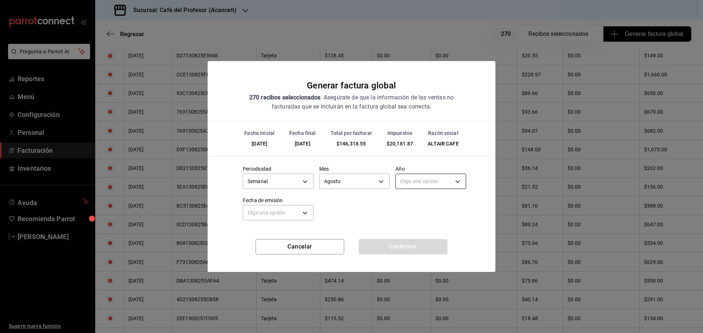
click at [407, 179] on body "Pregunta a Parrot AI Reportes Menú Configuración Personal Facturación Inventari…" at bounding box center [351, 166] width 703 height 333
click at [405, 203] on li "2025" at bounding box center [431, 204] width 70 height 12
click at [300, 213] on body "Pregunta a Parrot AI Reportes Menú Configuración Personal Facturación Inventari…" at bounding box center [351, 166] width 703 height 333
click at [264, 231] on li "Hoy" at bounding box center [278, 236] width 70 height 12
click at [389, 245] on button "Confirmar" at bounding box center [403, 246] width 89 height 15
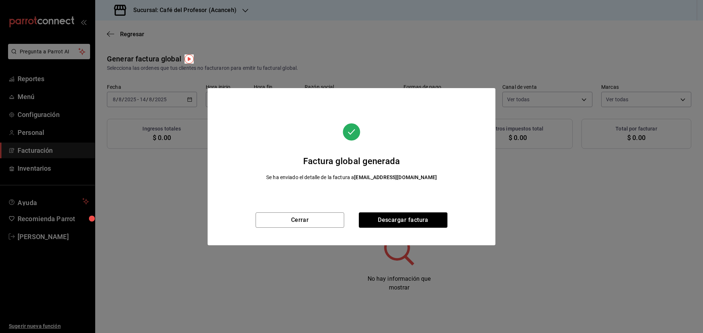
scroll to position [0, 0]
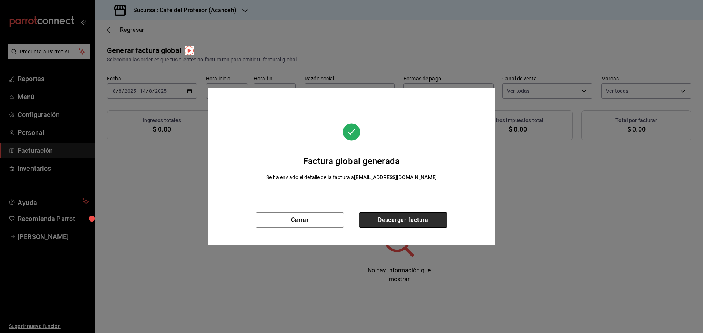
click at [400, 223] on button "Descargar factura" at bounding box center [403, 220] width 89 height 15
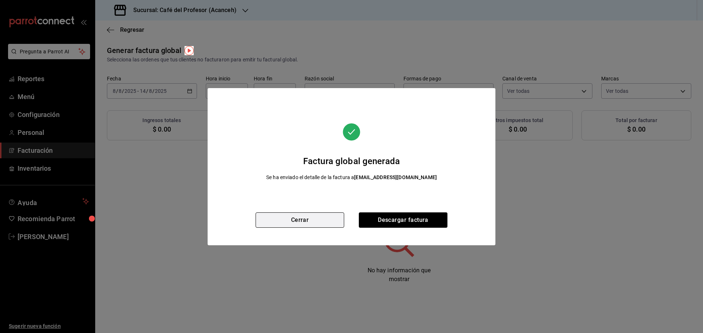
click at [295, 218] on button "Cerrar" at bounding box center [299, 220] width 89 height 15
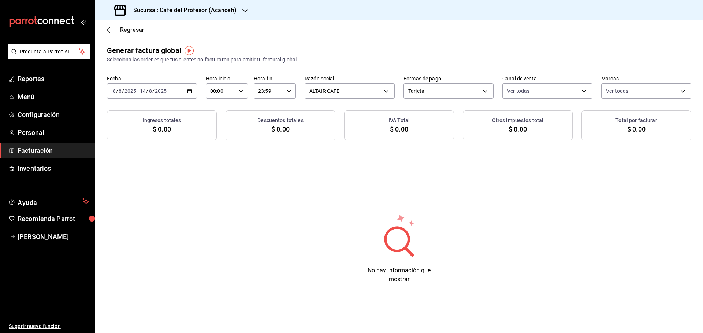
click at [106, 29] on div "Regresar" at bounding box center [398, 29] width 607 height 19
click at [127, 28] on span "Regresar" at bounding box center [132, 29] width 24 height 7
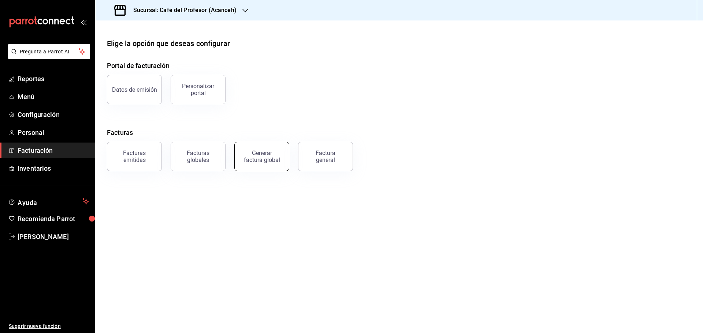
click at [255, 154] on div "Generar factura global" at bounding box center [261, 157] width 37 height 14
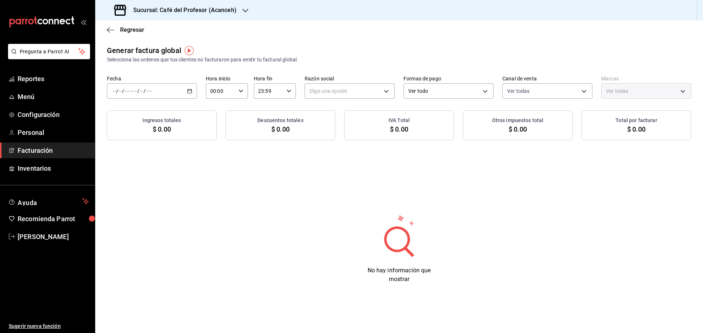
click at [191, 91] on icon "button" at bounding box center [189, 91] width 5 height 5
click at [136, 111] on span "Rango de fechas" at bounding box center [141, 113] width 57 height 8
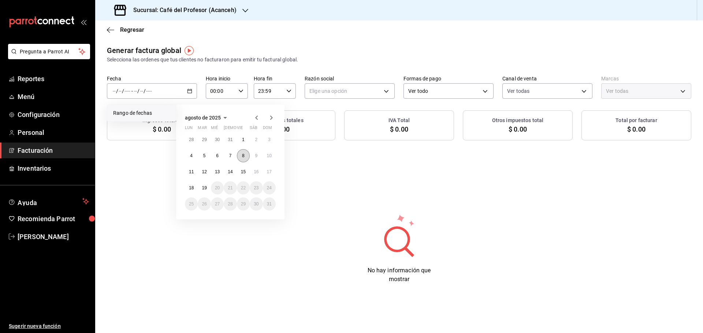
click at [240, 156] on button "8" at bounding box center [243, 155] width 13 height 13
click at [231, 172] on abbr "14" at bounding box center [230, 171] width 5 height 5
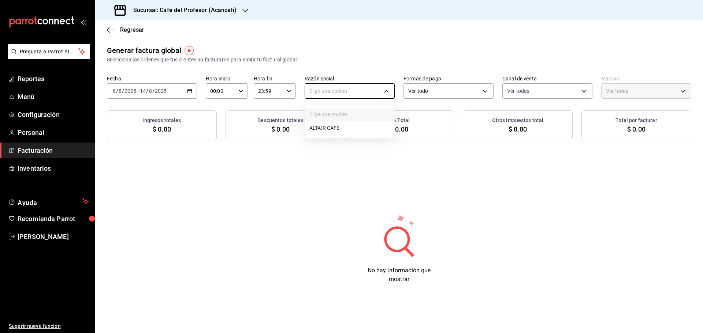
click at [372, 94] on body "Pregunta a Parrot AI Reportes Menú Configuración Personal Facturación Inventari…" at bounding box center [351, 166] width 703 height 333
click at [316, 129] on li "ALTAIR CAFE" at bounding box center [349, 128] width 89 height 14
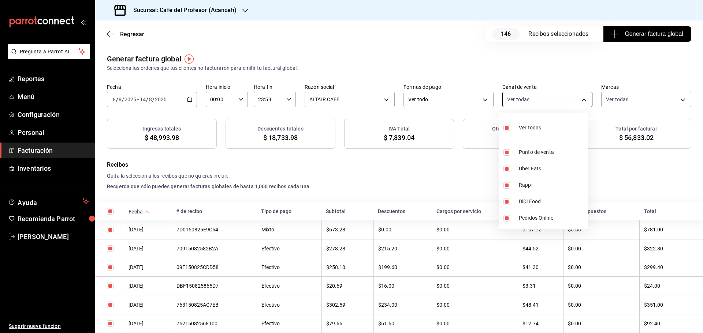
click at [568, 100] on body "Pregunta a Parrot AI Reportes Menú Configuración Personal Facturación Inventari…" at bounding box center [351, 166] width 703 height 333
click at [462, 102] on div at bounding box center [351, 166] width 703 height 333
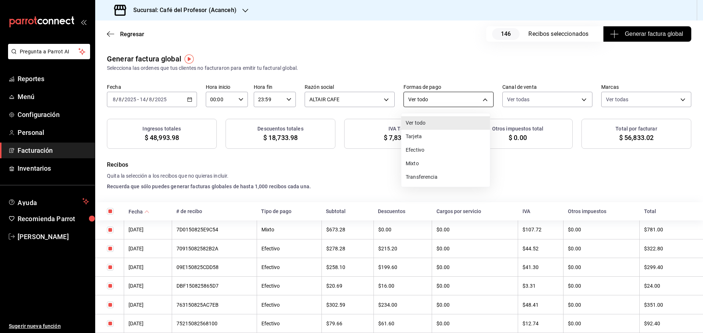
click at [476, 100] on body "Pregunta a Parrot AI Reportes Menú Configuración Personal Facturación Inventari…" at bounding box center [351, 166] width 703 height 333
click at [416, 175] on li "Transferencia" at bounding box center [445, 178] width 89 height 14
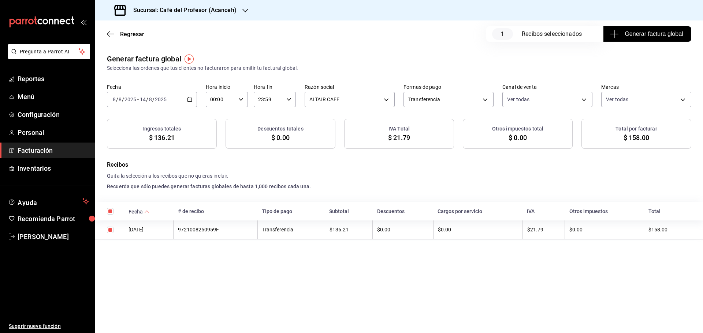
click at [640, 33] on span "Generar factura global" at bounding box center [646, 34] width 71 height 9
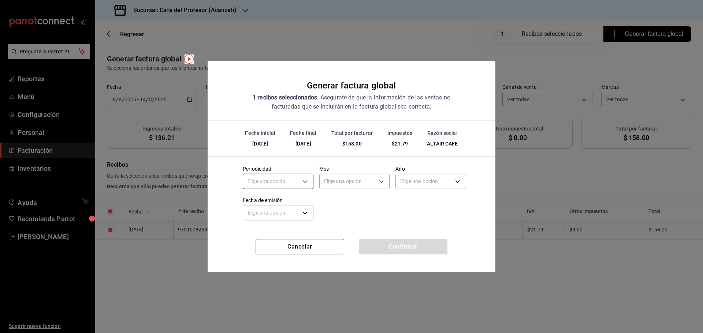
click at [300, 182] on body "Pregunta a Parrot AI Reportes Menú Configuración Personal Facturación Inventari…" at bounding box center [351, 166] width 703 height 333
click at [257, 213] on li "Semanal" at bounding box center [278, 216] width 70 height 12
click at [343, 181] on body "Pregunta a Parrot AI Reportes Menú Configuración Personal Facturación Inventari…" at bounding box center [351, 166] width 703 height 333
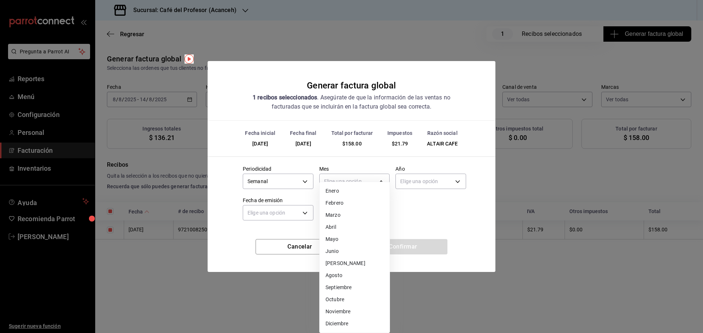
click at [336, 278] on li "Agosto" at bounding box center [354, 276] width 70 height 12
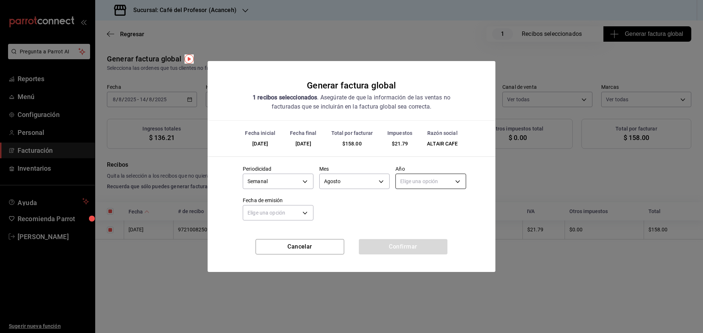
click at [401, 181] on body "Pregunta a Parrot AI Reportes Menú Configuración Personal Facturación Inventari…" at bounding box center [351, 166] width 703 height 333
click at [406, 203] on li "2025" at bounding box center [431, 204] width 70 height 12
click at [297, 211] on body "Pregunta a Parrot AI Reportes Menú Configuración Personal Facturación Inventari…" at bounding box center [351, 166] width 703 height 333
click at [252, 237] on li "Hoy" at bounding box center [278, 236] width 70 height 12
click at [404, 244] on button "Confirmar" at bounding box center [403, 246] width 89 height 15
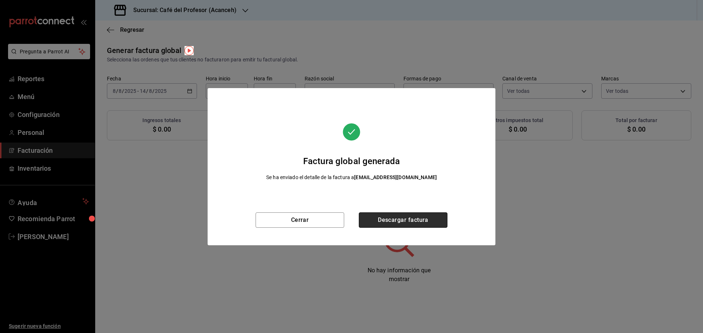
click at [386, 218] on button "Descargar factura" at bounding box center [403, 220] width 89 height 15
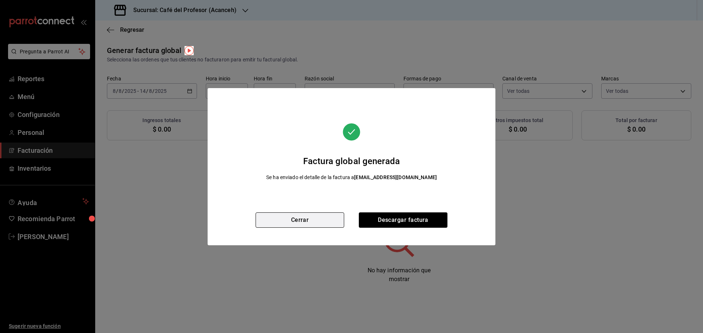
click at [292, 220] on button "Cerrar" at bounding box center [299, 220] width 89 height 15
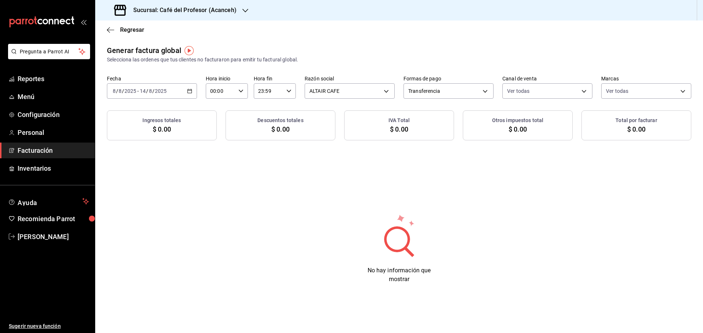
click at [187, 94] on div "2025-08-08 8 / 8 / 2025 - 2025-08-14 14 / 8 / 2025" at bounding box center [152, 90] width 90 height 15
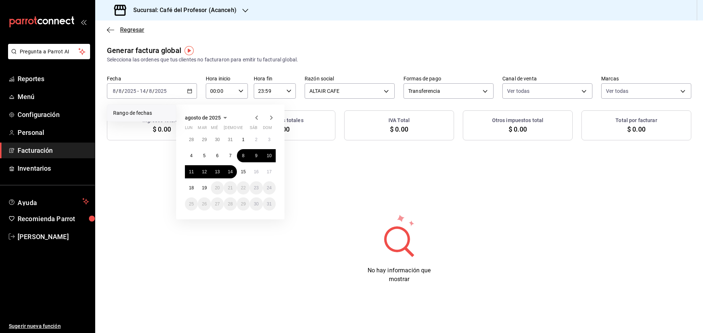
click at [127, 33] on span "Regresar" at bounding box center [132, 29] width 24 height 7
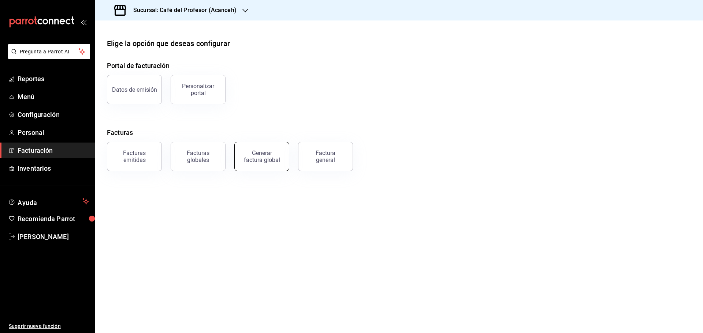
click at [259, 158] on div "Generar factura global" at bounding box center [261, 157] width 37 height 14
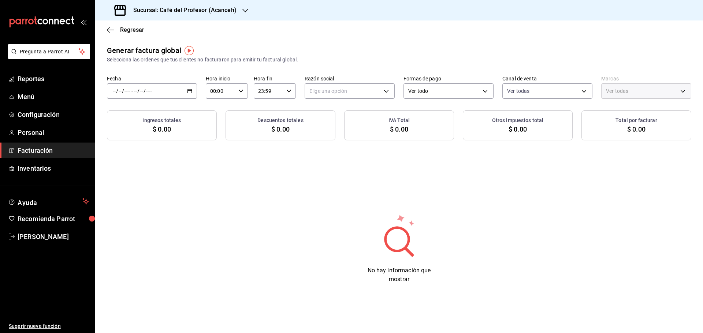
click at [187, 96] on div "/ / - / /" at bounding box center [152, 90] width 90 height 15
click at [142, 111] on span "Rango de fechas" at bounding box center [141, 113] width 57 height 8
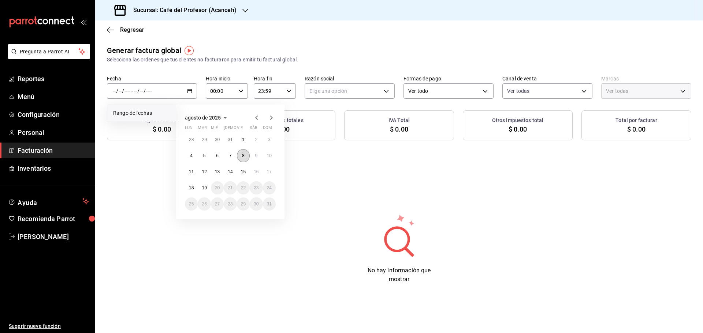
click at [240, 158] on button "8" at bounding box center [243, 155] width 13 height 13
click at [231, 171] on abbr "14" at bounding box center [230, 171] width 5 height 5
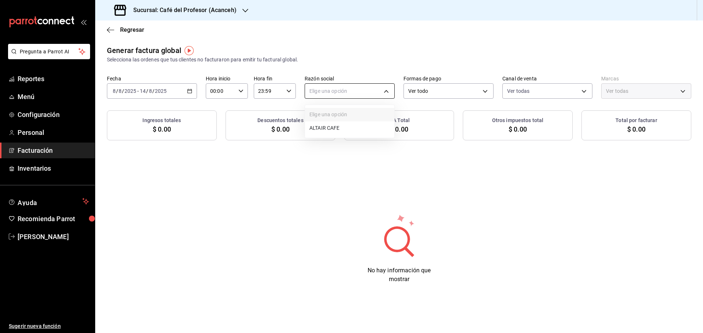
click at [377, 95] on body "Pregunta a Parrot AI Reportes Menú Configuración Personal Facturación Inventari…" at bounding box center [351, 166] width 703 height 333
click at [330, 126] on li "ALTAIR CAFE" at bounding box center [349, 128] width 89 height 14
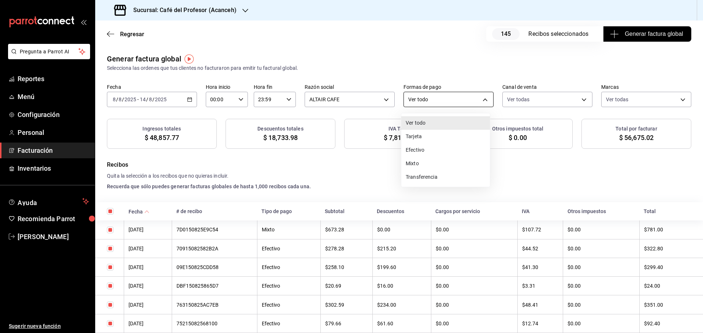
click at [451, 98] on body "Pregunta a Parrot AI Reportes Menú Configuración Personal Facturación Inventari…" at bounding box center [351, 166] width 703 height 333
click at [419, 123] on li "Ver todo" at bounding box center [445, 123] width 89 height 14
click at [645, 32] on span "Generar factura global" at bounding box center [646, 34] width 71 height 9
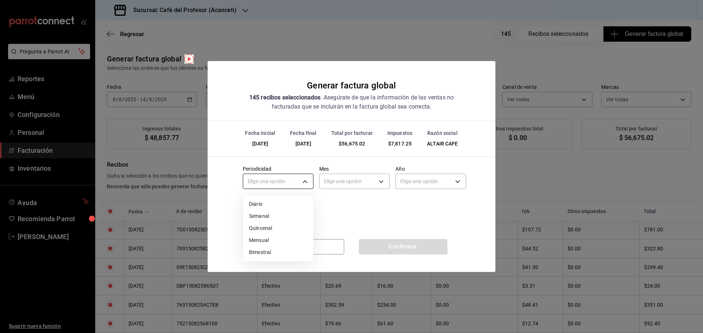
click at [303, 185] on body "Pregunta a Parrot AI Reportes Menú Configuración Personal Facturación Inventari…" at bounding box center [351, 166] width 703 height 333
click at [266, 218] on li "Semanal" at bounding box center [278, 216] width 70 height 12
click at [347, 182] on body "Pregunta a Parrot AI Reportes Menú Configuración Personal Facturación Inventari…" at bounding box center [351, 166] width 703 height 333
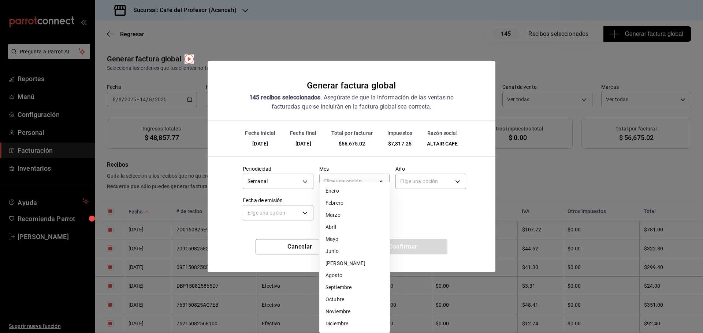
click at [332, 278] on li "Agosto" at bounding box center [354, 276] width 70 height 12
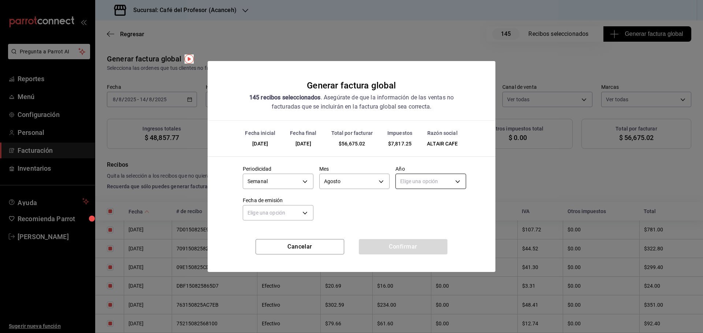
click at [422, 180] on body "Pregunta a Parrot AI Reportes Menú Configuración Personal Facturación Inventari…" at bounding box center [351, 166] width 703 height 333
click at [413, 203] on li "2025" at bounding box center [431, 204] width 70 height 12
click at [308, 212] on body "Pregunta a Parrot AI Reportes Menú Configuración Personal Facturación Inventari…" at bounding box center [351, 166] width 703 height 333
click at [254, 235] on li "Hoy" at bounding box center [278, 236] width 70 height 12
click at [395, 246] on button "Confirmar" at bounding box center [403, 246] width 89 height 15
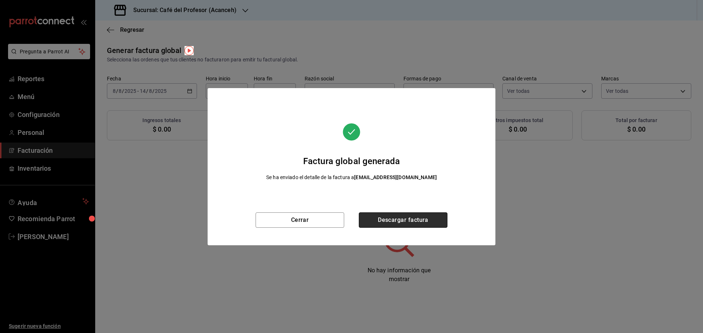
click at [393, 220] on button "Descargar factura" at bounding box center [403, 220] width 89 height 15
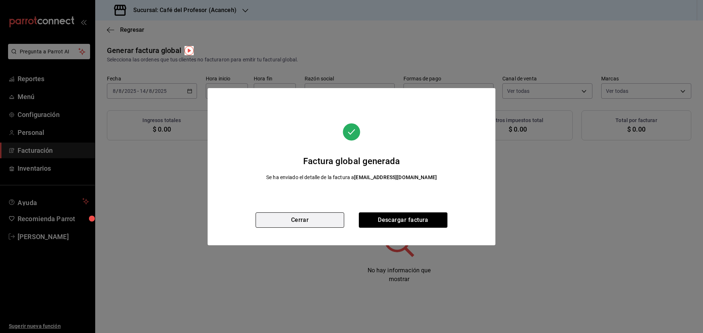
click at [308, 218] on button "Cerrar" at bounding box center [299, 220] width 89 height 15
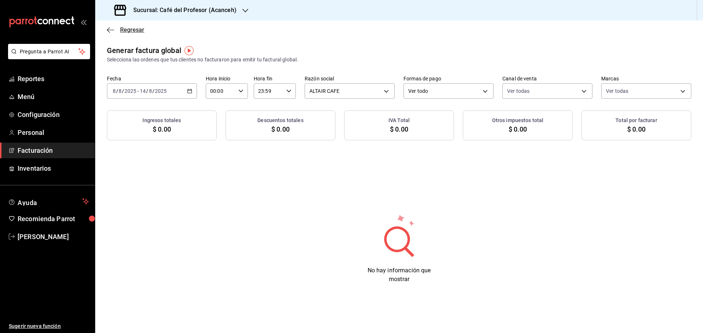
click at [131, 30] on span "Regresar" at bounding box center [132, 29] width 24 height 7
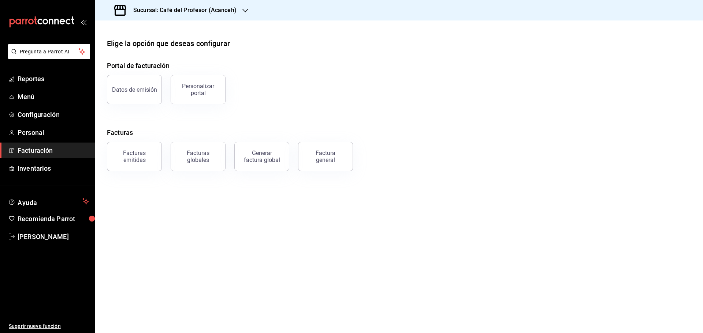
click at [244, 12] on icon "button" at bounding box center [245, 11] width 6 height 6
click at [146, 33] on span "Café del Profesor (Cancun)" at bounding box center [148, 32] width 95 height 8
click at [255, 160] on div "Generar factura global" at bounding box center [261, 157] width 37 height 14
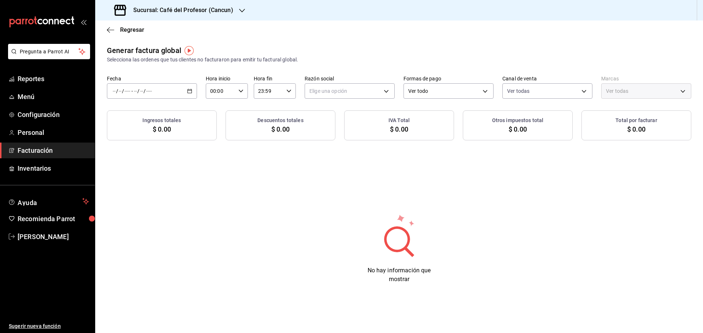
click at [191, 90] on icon "button" at bounding box center [189, 91] width 5 height 5
click at [190, 92] on icon "button" at bounding box center [189, 91] width 5 height 5
click at [122, 112] on span "Rango de fechas" at bounding box center [141, 113] width 57 height 8
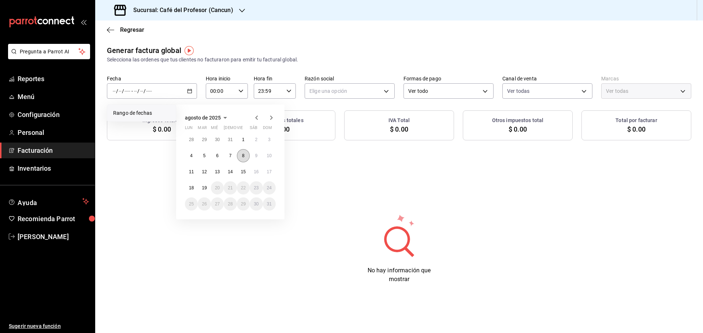
click at [241, 158] on button "8" at bounding box center [243, 155] width 13 height 13
click at [228, 172] on abbr "14" at bounding box center [230, 171] width 5 height 5
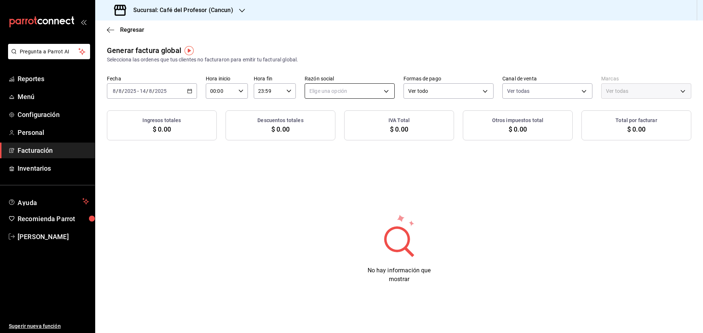
click at [365, 88] on body "Pregunta a Parrot AI Reportes Menú Configuración Personal Facturación Inventari…" at bounding box center [351, 166] width 703 height 333
click at [329, 128] on li "ALTAIR CAFE" at bounding box center [349, 128] width 89 height 14
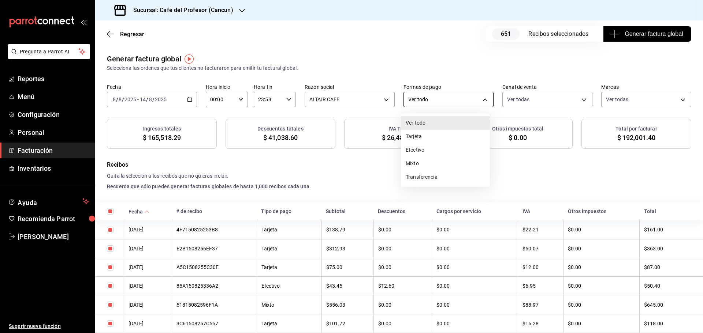
click at [476, 99] on body "Pregunta a Parrot AI Reportes Menú Configuración Personal Facturación Inventari…" at bounding box center [351, 166] width 703 height 333
click at [418, 134] on li "Tarjeta" at bounding box center [445, 137] width 89 height 14
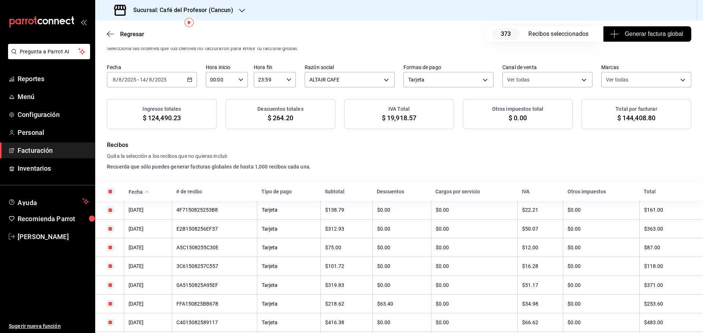
scroll to position [37, 0]
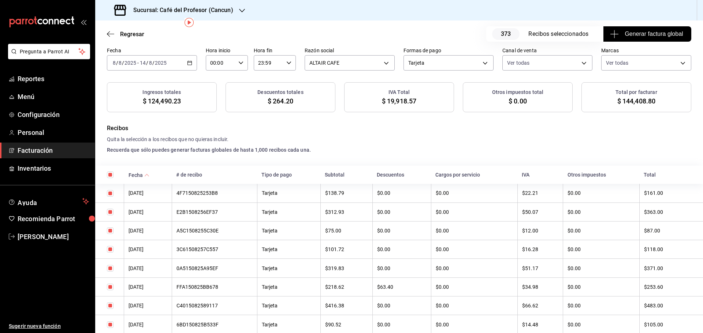
click at [628, 29] on button "Generar factura global" at bounding box center [647, 33] width 88 height 15
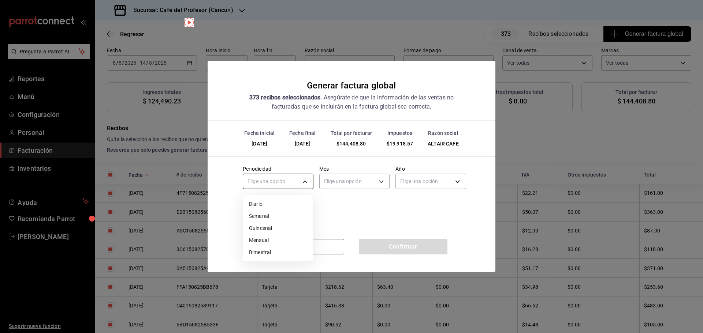
click at [304, 185] on body "Pregunta a Parrot AI Reportes Menú Configuración Personal Facturación Inventari…" at bounding box center [351, 166] width 703 height 333
click at [266, 213] on li "Semanal" at bounding box center [278, 216] width 70 height 12
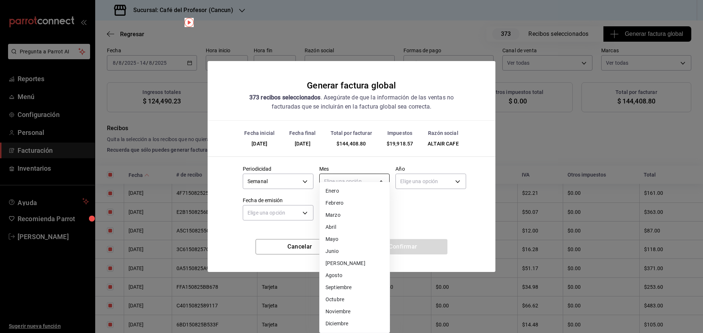
click at [375, 181] on body "Pregunta a Parrot AI Reportes Menú Configuración Personal Facturación Inventari…" at bounding box center [351, 166] width 703 height 333
click at [332, 276] on li "Agosto" at bounding box center [354, 276] width 70 height 12
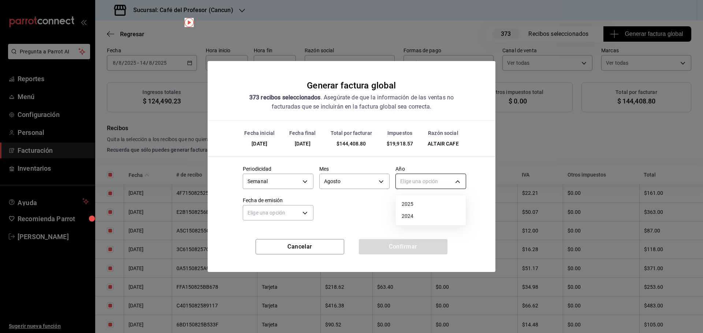
click at [441, 179] on body "Pregunta a Parrot AI Reportes Menú Configuración Personal Facturación Inventari…" at bounding box center [351, 166] width 703 height 333
click at [417, 201] on li "2025" at bounding box center [431, 204] width 70 height 12
click at [292, 213] on body "Pregunta a Parrot AI Reportes Menú Configuración Personal Facturación Inventari…" at bounding box center [351, 166] width 703 height 333
click at [256, 233] on li "Hoy" at bounding box center [278, 236] width 70 height 12
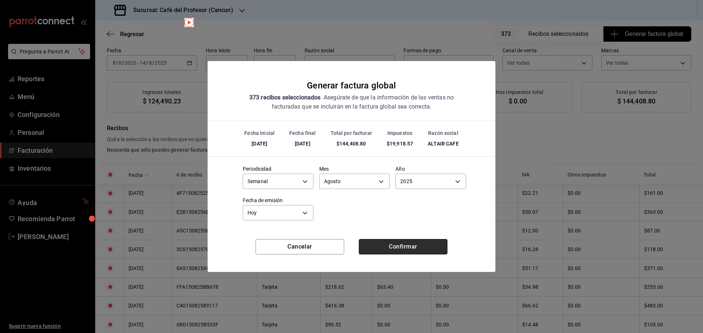
click at [410, 246] on button "Confirmar" at bounding box center [403, 246] width 89 height 15
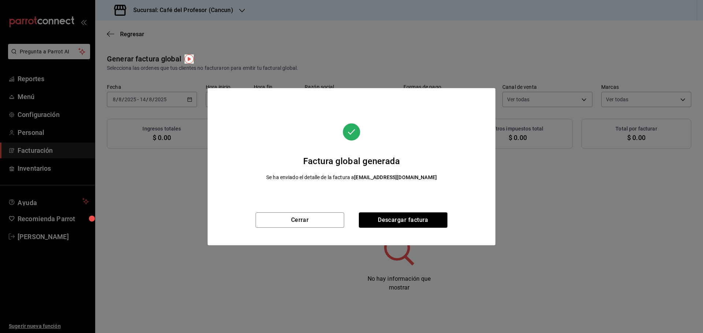
scroll to position [0, 0]
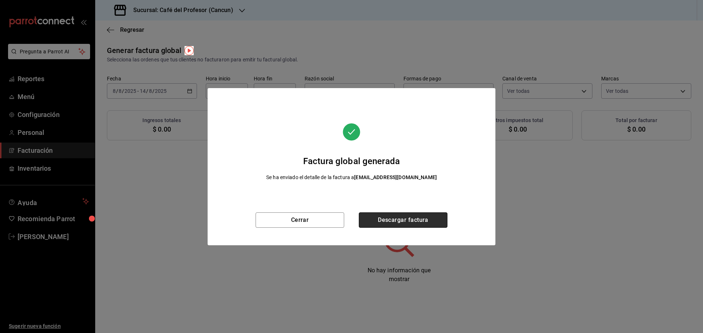
click at [392, 217] on button "Descargar factura" at bounding box center [403, 220] width 89 height 15
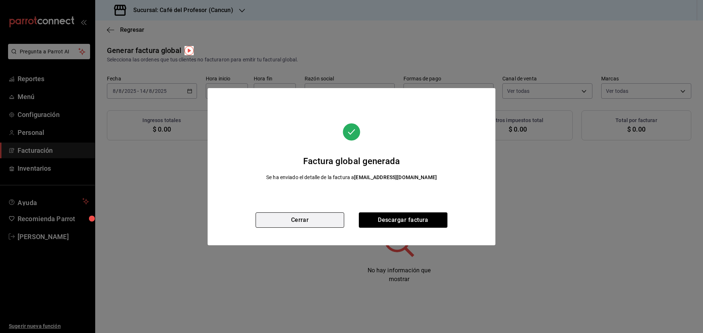
click at [285, 219] on button "Cerrar" at bounding box center [299, 220] width 89 height 15
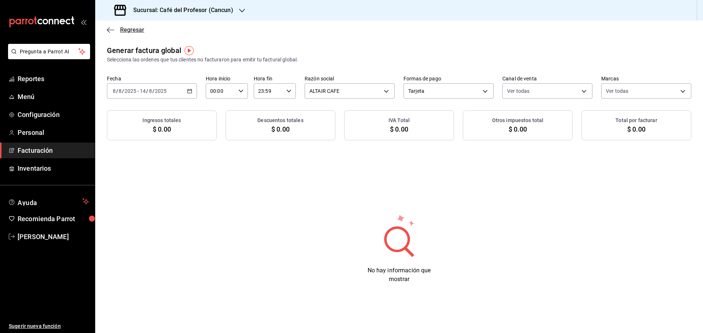
click at [126, 28] on span "Regresar" at bounding box center [132, 29] width 24 height 7
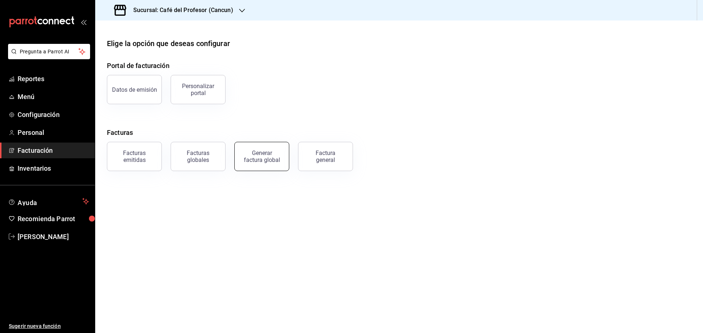
click at [255, 161] on div "Generar factura global" at bounding box center [261, 157] width 37 height 14
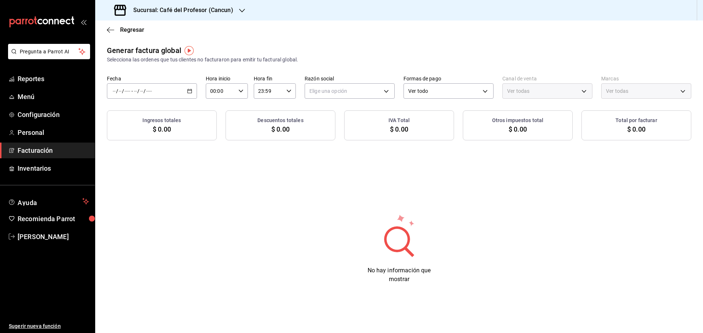
type input "PARROT,UBER_EATS,RAPPI,DIDI_FOOD,ONLINE"
click at [188, 89] on icon "button" at bounding box center [189, 91] width 5 height 5
click at [139, 110] on span "Rango de fechas" at bounding box center [141, 113] width 57 height 8
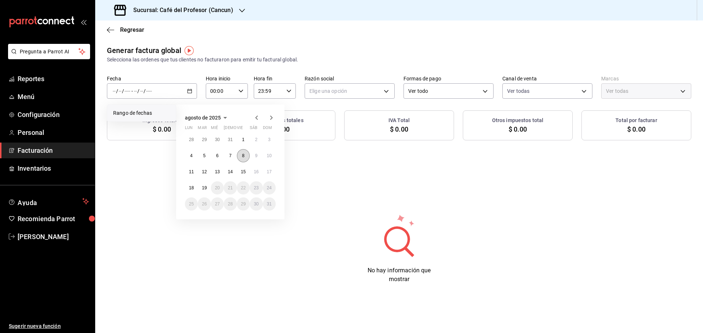
click at [241, 154] on button "8" at bounding box center [243, 155] width 13 height 13
click at [232, 171] on abbr "14" at bounding box center [230, 171] width 5 height 5
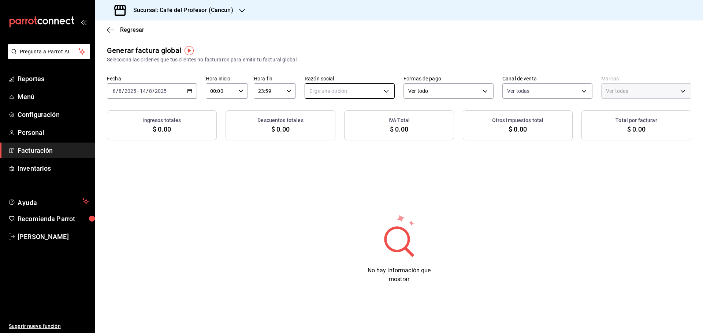
click at [319, 91] on body "Pregunta a Parrot AI Reportes Menú Configuración Personal Facturación Inventari…" at bounding box center [351, 166] width 703 height 333
click at [322, 126] on li "ALTAIR CAFE" at bounding box center [349, 128] width 89 height 14
type input "f8e9ccbb-2ed4-4b61-8efa-c0f2100cd2d0"
type input "c124c12d-dc0e-4a3d-911f-5b13390841f9"
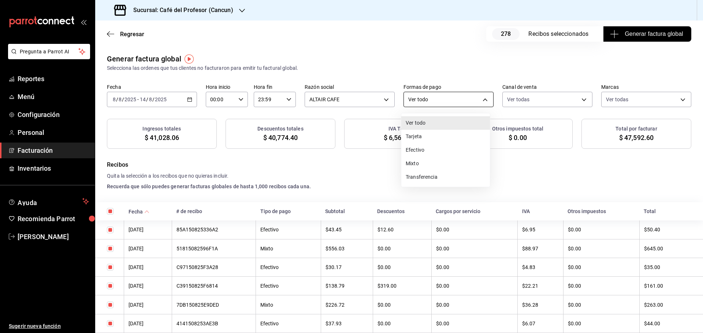
click at [463, 102] on body "Pregunta a Parrot AI Reportes Menú Configuración Personal Facturación Inventari…" at bounding box center [351, 166] width 703 height 333
click at [420, 175] on li "Transferencia" at bounding box center [445, 178] width 89 height 14
type input "TRANSFERENCE"
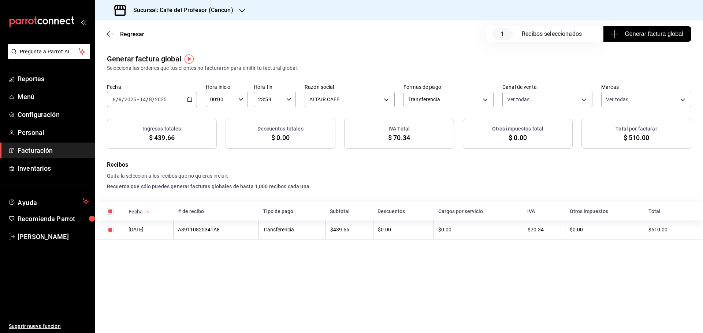
click at [640, 33] on span "Generar factura global" at bounding box center [646, 34] width 71 height 9
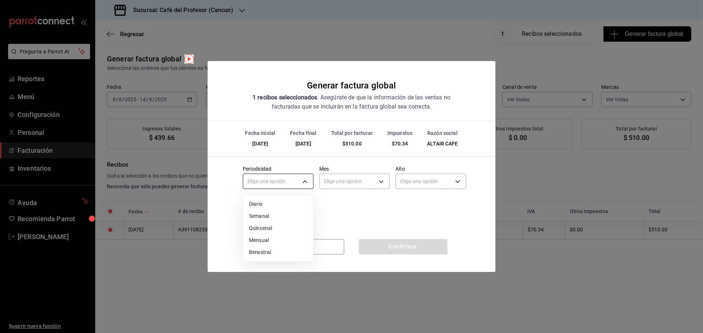
click at [298, 180] on body "Pregunta a Parrot AI Reportes Menú Configuración Personal Facturación Inventari…" at bounding box center [351, 166] width 703 height 333
click at [262, 213] on li "Semanal" at bounding box center [278, 216] width 70 height 12
type input "WEEKLY"
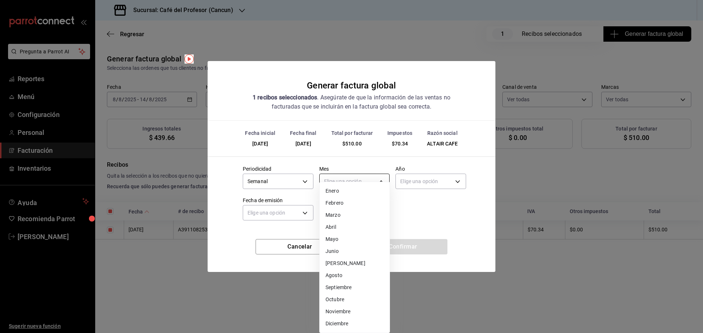
click at [341, 181] on body "Pregunta a Parrot AI Reportes Menú Configuración Personal Facturación Inventari…" at bounding box center [351, 166] width 703 height 333
click at [332, 276] on li "Agosto" at bounding box center [354, 276] width 70 height 12
type input "8"
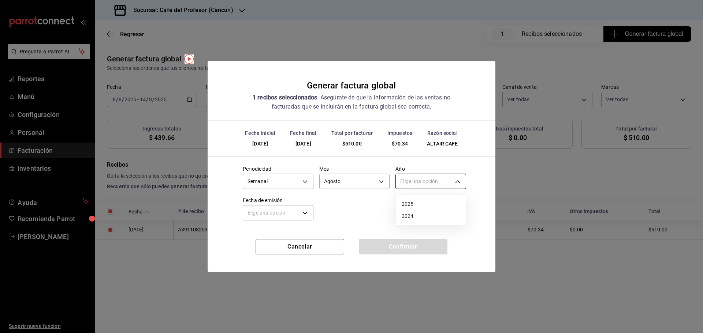
click at [440, 181] on body "Pregunta a Parrot AI Reportes Menú Configuración Personal Facturación Inventari…" at bounding box center [351, 166] width 703 height 333
click at [418, 206] on li "2025" at bounding box center [431, 204] width 70 height 12
type input "2025"
click at [292, 211] on body "Pregunta a Parrot AI Reportes Menú Configuración Personal Facturación Inventari…" at bounding box center [351, 166] width 703 height 333
click at [249, 236] on li "Hoy" at bounding box center [278, 236] width 70 height 12
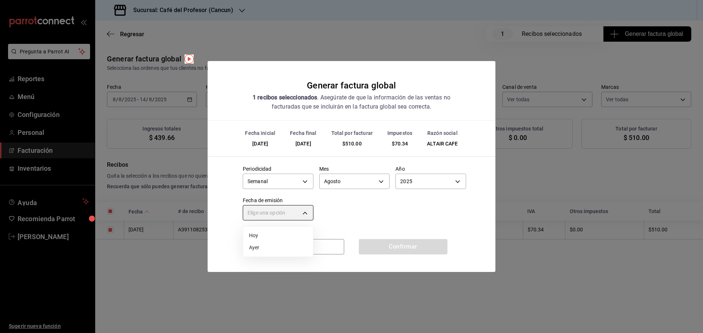
type input "[DATE]"
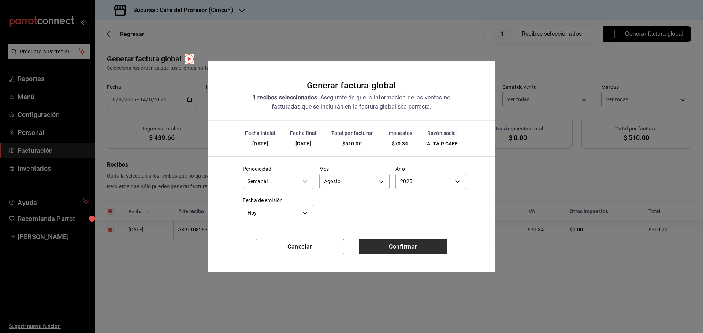
click at [409, 247] on button "Confirmar" at bounding box center [403, 246] width 89 height 15
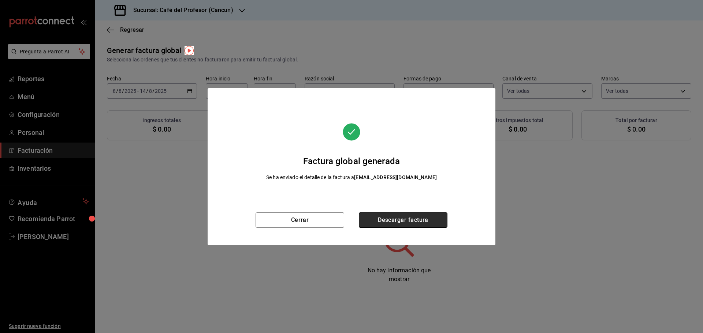
click at [393, 217] on button "Descargar factura" at bounding box center [403, 220] width 89 height 15
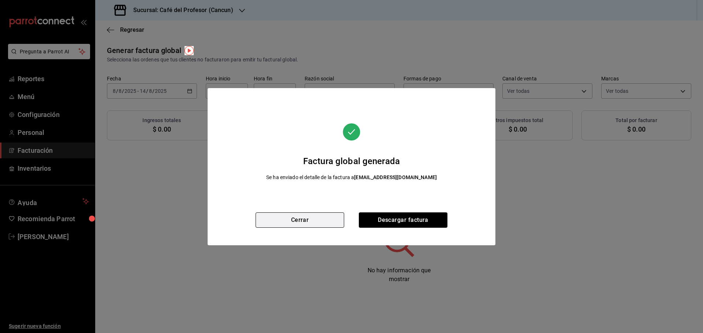
click at [313, 221] on button "Cerrar" at bounding box center [299, 220] width 89 height 15
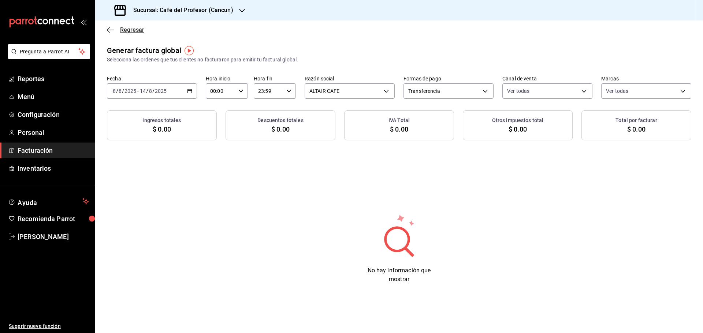
click at [123, 28] on span "Regresar" at bounding box center [132, 29] width 24 height 7
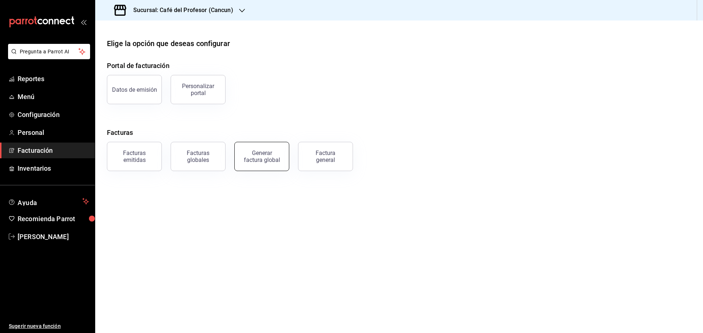
click at [244, 161] on button "Generar factura global" at bounding box center [261, 156] width 55 height 29
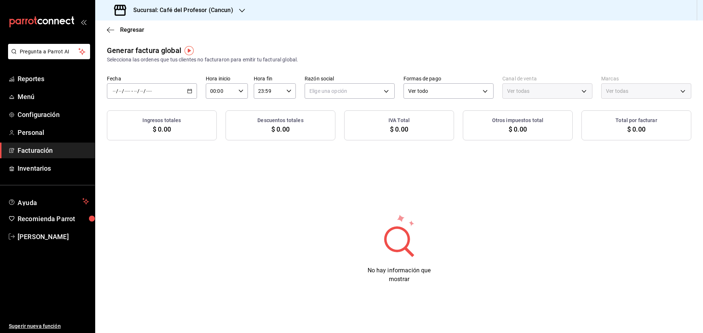
type input "PARROT,UBER_EATS,RAPPI,DIDI_FOOD,ONLINE"
click at [188, 90] on icon "button" at bounding box center [189, 91] width 5 height 5
click at [130, 115] on span "Rango de fechas" at bounding box center [141, 113] width 57 height 8
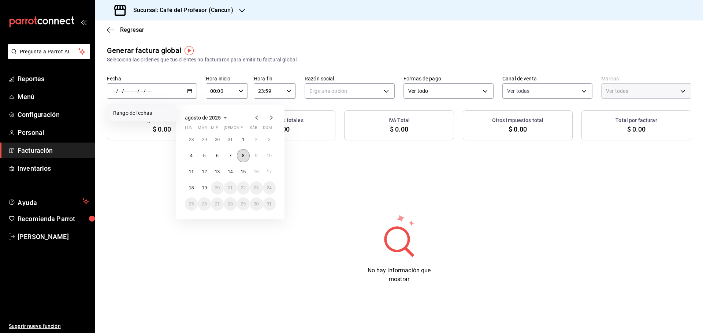
click at [240, 156] on button "8" at bounding box center [243, 155] width 13 height 13
click at [231, 172] on abbr "14" at bounding box center [230, 171] width 5 height 5
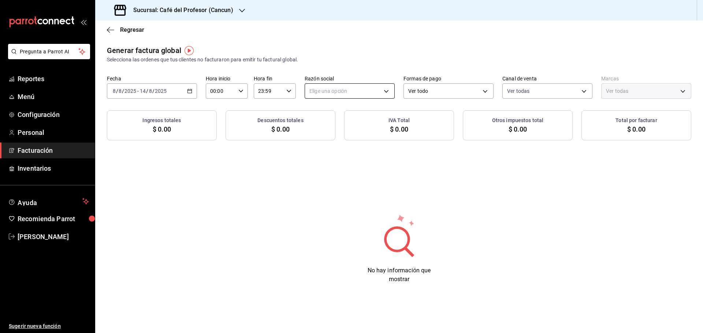
click at [376, 93] on body "Pregunta a Parrot AI Reportes Menú Configuración Personal Facturación Inventari…" at bounding box center [351, 166] width 703 height 333
click at [327, 127] on li "ALTAIR CAFE" at bounding box center [349, 128] width 89 height 14
type input "f8e9ccbb-2ed4-4b61-8efa-c0f2100cd2d0"
type input "c124c12d-dc0e-4a3d-911f-5b13390841f9"
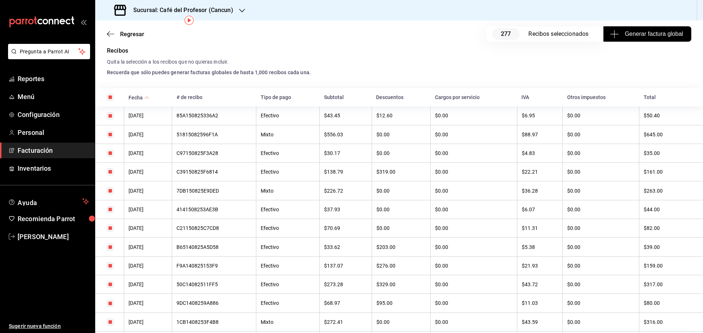
scroll to position [115, 0]
click at [639, 36] on span "Generar factura global" at bounding box center [646, 34] width 71 height 9
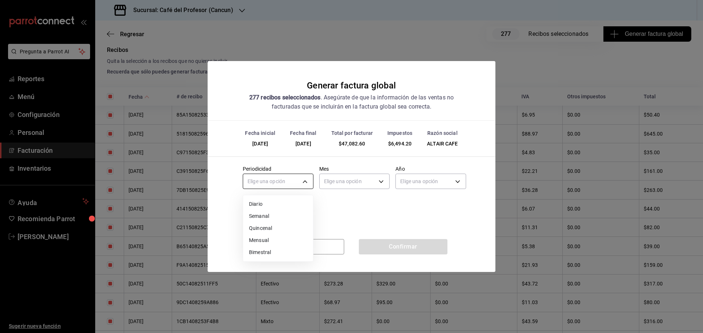
click at [305, 180] on body "Pregunta a Parrot AI Reportes Menú Configuración Personal Facturación Inventari…" at bounding box center [351, 166] width 703 height 333
click at [255, 216] on li "Semanal" at bounding box center [278, 216] width 70 height 12
type input "WEEKLY"
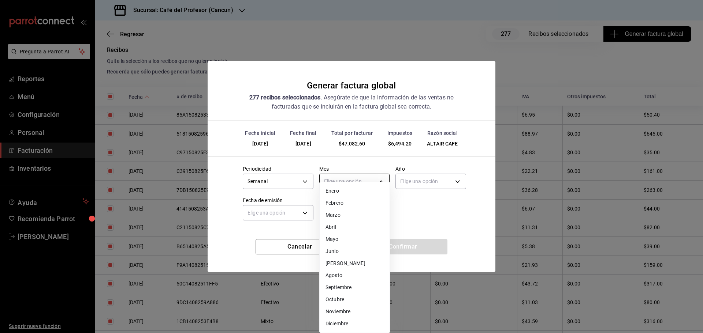
click at [352, 183] on body "Pregunta a Parrot AI Reportes Menú Configuración Personal Facturación Inventari…" at bounding box center [351, 166] width 703 height 333
click at [332, 272] on li "Agosto" at bounding box center [354, 276] width 70 height 12
type input "8"
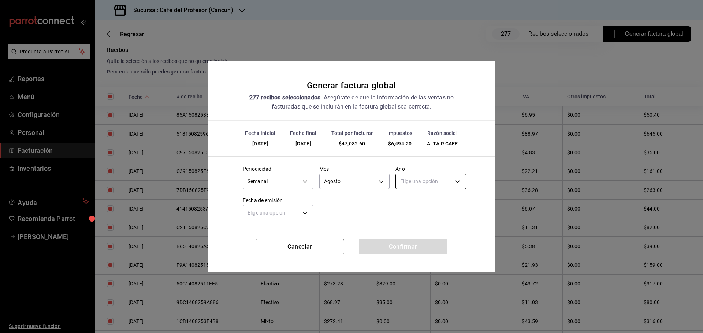
click at [448, 181] on body "Pregunta a Parrot AI Reportes Menú Configuración Personal Facturación Inventari…" at bounding box center [351, 166] width 703 height 333
click at [412, 206] on li "2025" at bounding box center [431, 204] width 70 height 12
type input "2025"
click at [308, 212] on body "Pregunta a Parrot AI Reportes Menú Configuración Personal Facturación Inventari…" at bounding box center [351, 166] width 703 height 333
click at [250, 233] on li "Hoy" at bounding box center [278, 236] width 70 height 12
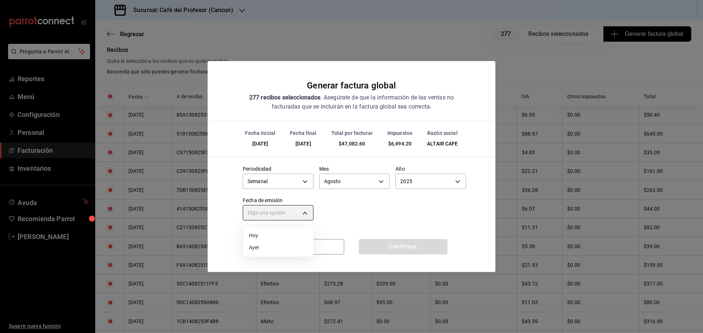
type input "[DATE]"
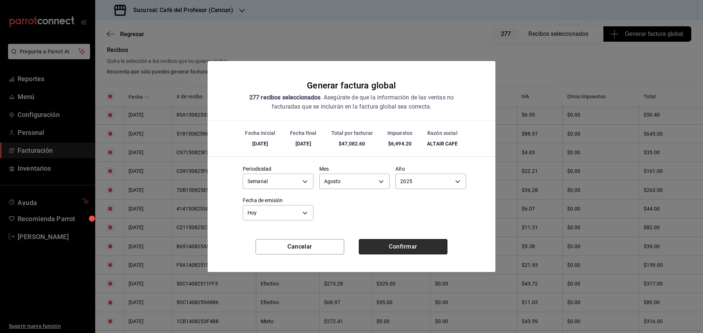
click at [389, 246] on button "Confirmar" at bounding box center [403, 246] width 89 height 15
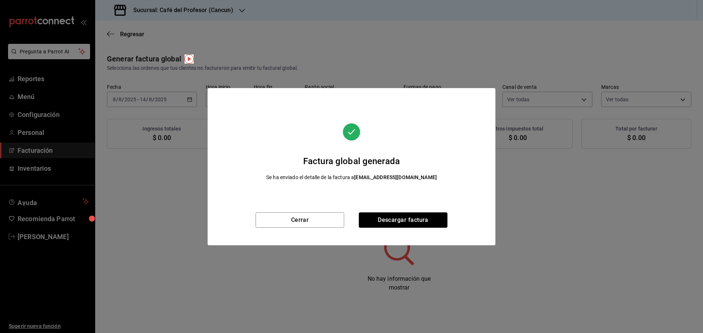
scroll to position [0, 0]
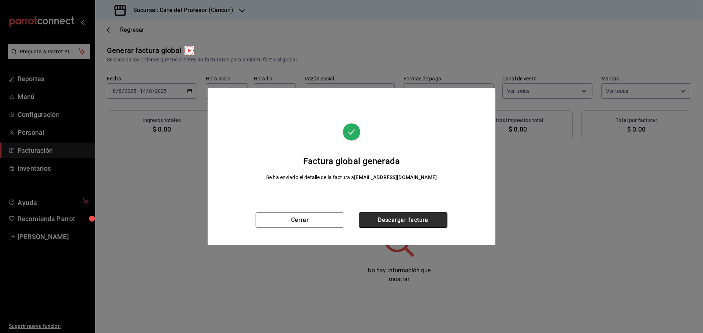
click at [412, 218] on button "Descargar factura" at bounding box center [403, 220] width 89 height 15
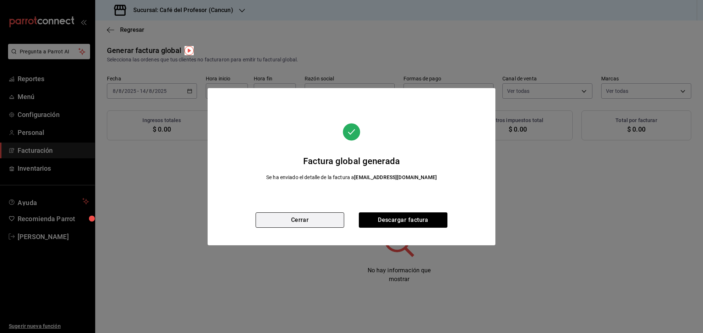
click at [318, 222] on button "Cerrar" at bounding box center [299, 220] width 89 height 15
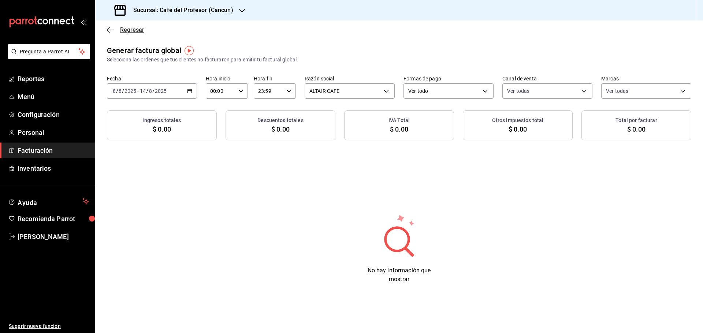
click at [132, 27] on span "Regresar" at bounding box center [132, 29] width 24 height 7
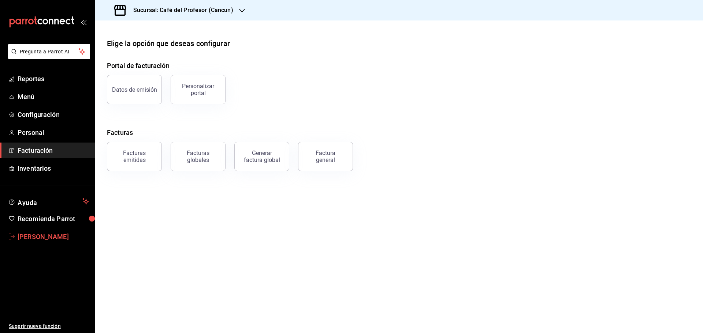
click at [23, 233] on span "[PERSON_NAME]" at bounding box center [53, 237] width 71 height 10
